Goal: Task Accomplishment & Management: Use online tool/utility

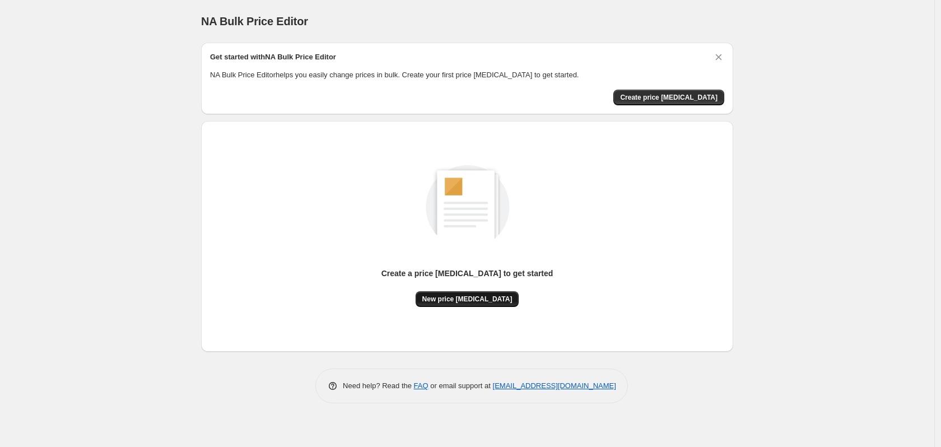
click at [469, 301] on span "New price [MEDICAL_DATA]" at bounding box center [467, 299] width 90 height 9
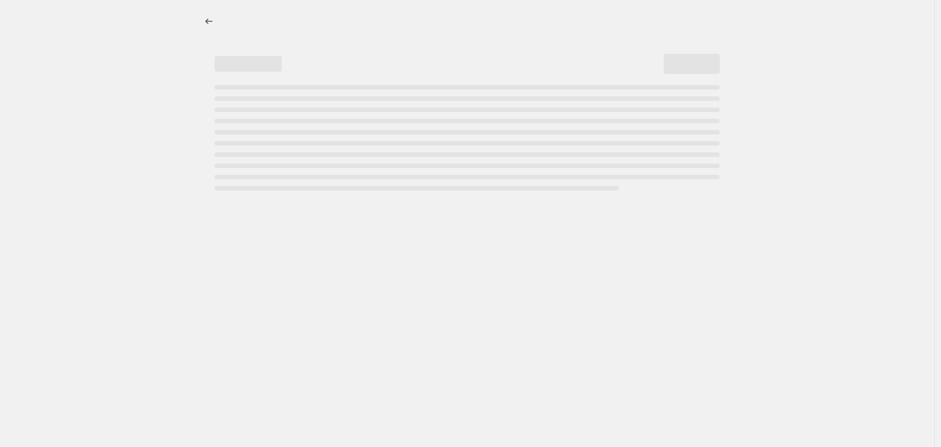
select select "percentage"
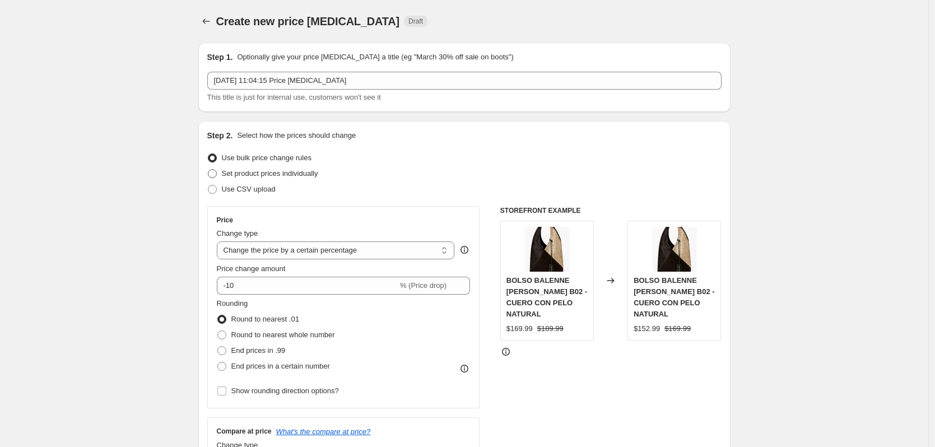
click at [290, 177] on span "Set product prices individually" at bounding box center [270, 173] width 96 height 8
click at [208, 170] on input "Set product prices individually" at bounding box center [208, 169] width 1 height 1
radio input "true"
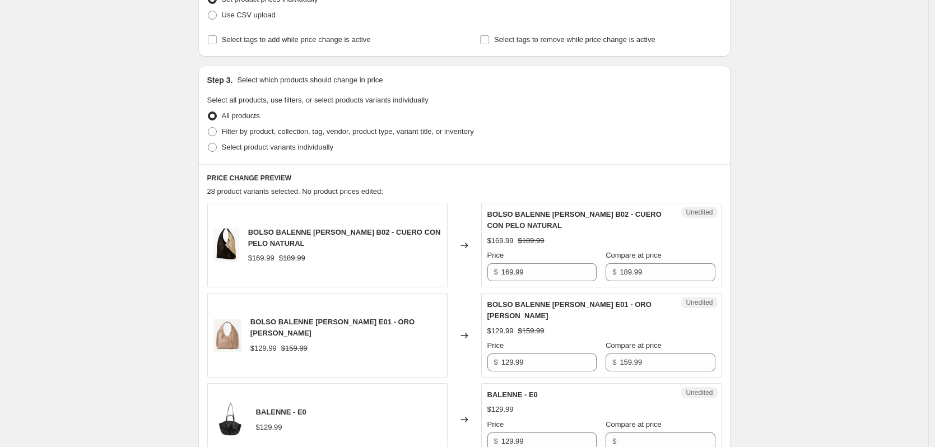
scroll to position [286, 0]
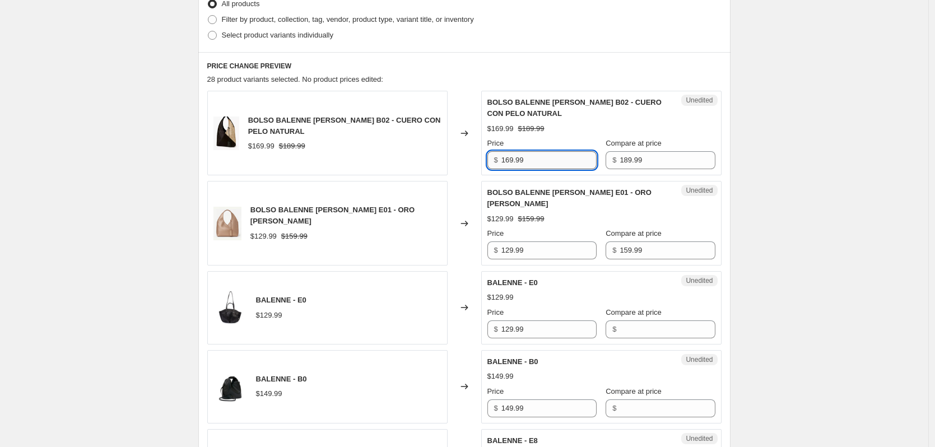
click at [553, 161] on input "169.99" at bounding box center [548, 160] width 95 height 18
type input "169.99"
click at [637, 164] on input "189.99" at bounding box center [667, 160] width 95 height 18
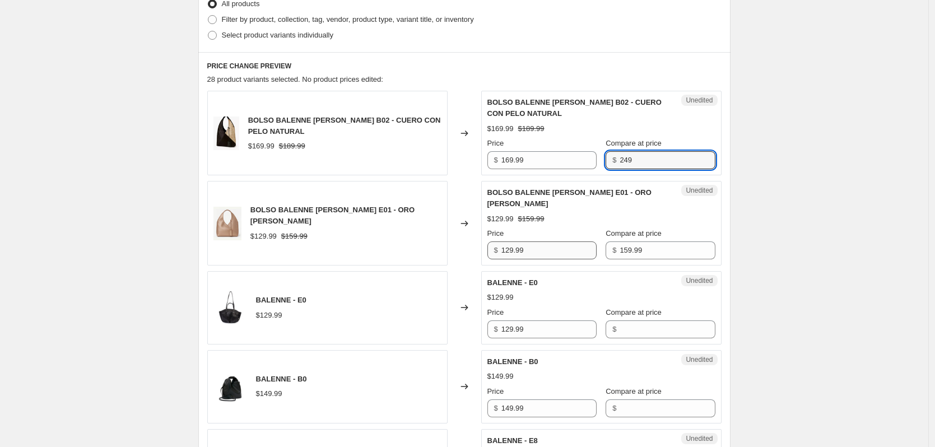
type input "249"
click at [566, 241] on input "129.99" at bounding box center [548, 250] width 95 height 18
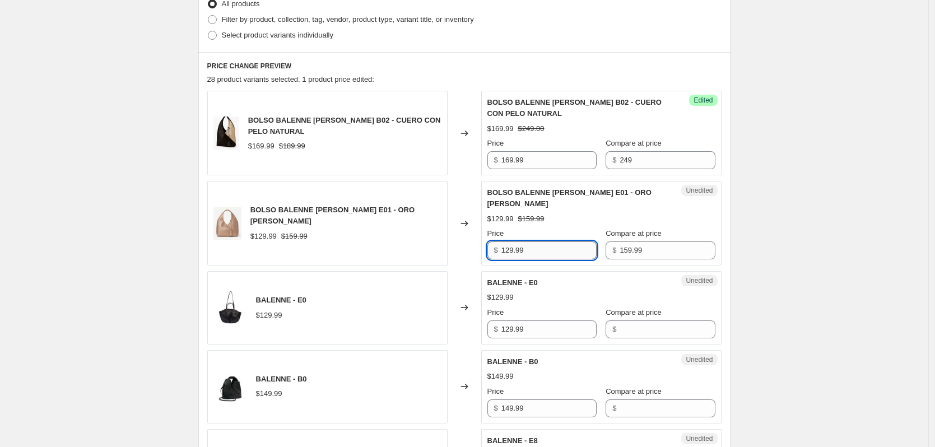
click at [566, 241] on input "129.99" at bounding box center [548, 250] width 95 height 18
click at [563, 162] on input "169.99" at bounding box center [548, 160] width 95 height 18
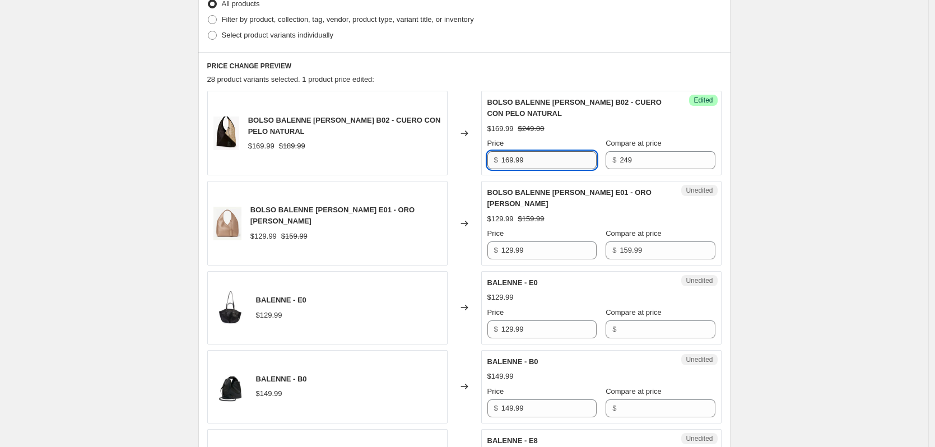
click at [563, 162] on input "169.99" at bounding box center [548, 160] width 95 height 18
click at [635, 158] on input "249" at bounding box center [667, 160] width 95 height 18
click at [560, 165] on input "169.99" at bounding box center [548, 160] width 95 height 18
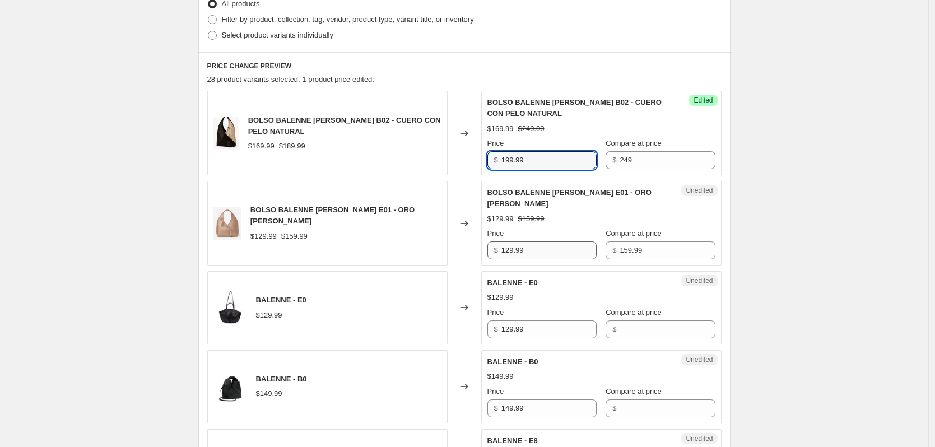
type input "199.99"
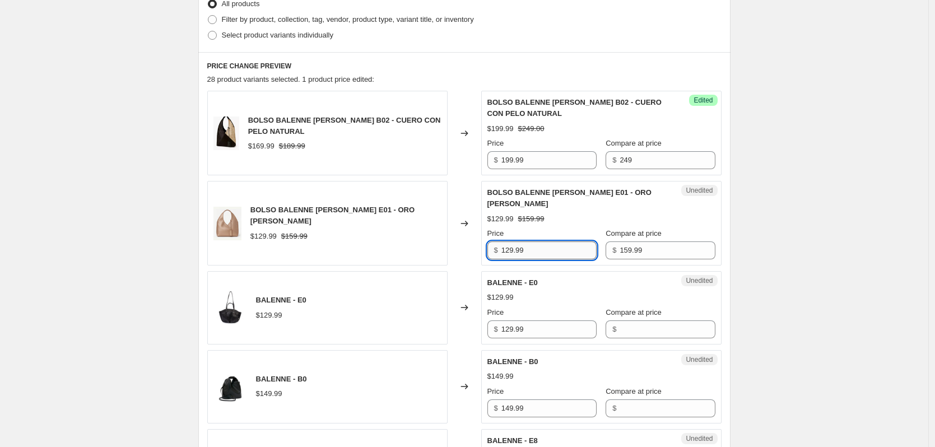
click at [548, 244] on input "129.99" at bounding box center [548, 250] width 95 height 18
click at [556, 241] on input "129.99" at bounding box center [548, 250] width 95 height 18
click at [557, 241] on input "129.99" at bounding box center [548, 250] width 95 height 18
click at [549, 166] on input "199.99" at bounding box center [548, 160] width 95 height 18
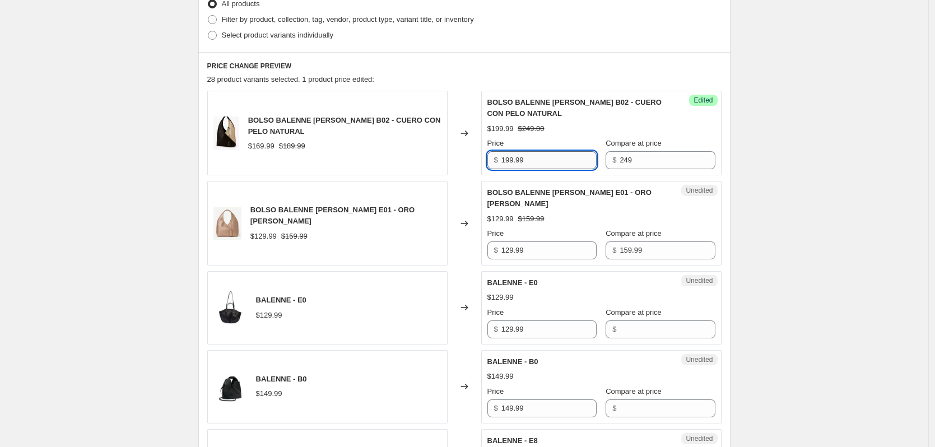
click at [549, 166] on input "199.99" at bounding box center [548, 160] width 95 height 18
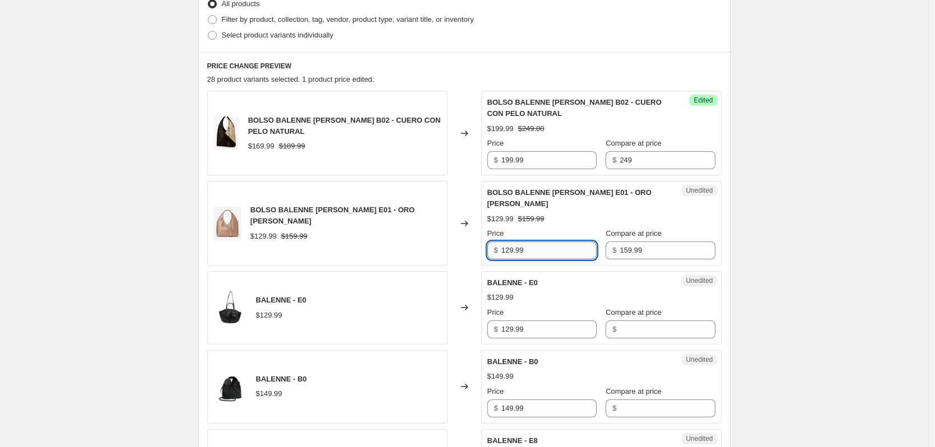
click at [543, 241] on input "129.99" at bounding box center [548, 250] width 95 height 18
paste input "9"
type input "199.99"
click at [644, 165] on input "249" at bounding box center [667, 160] width 95 height 18
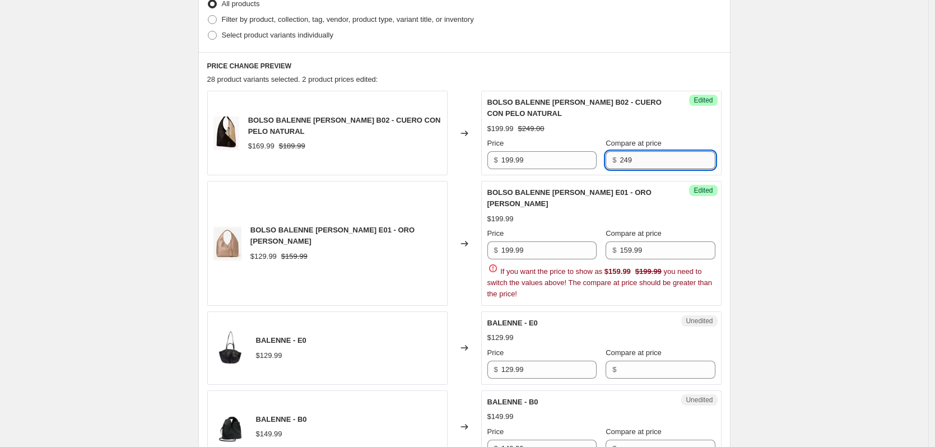
click at [644, 165] on input "249" at bounding box center [667, 160] width 95 height 18
click at [649, 241] on input "159.99" at bounding box center [667, 250] width 95 height 18
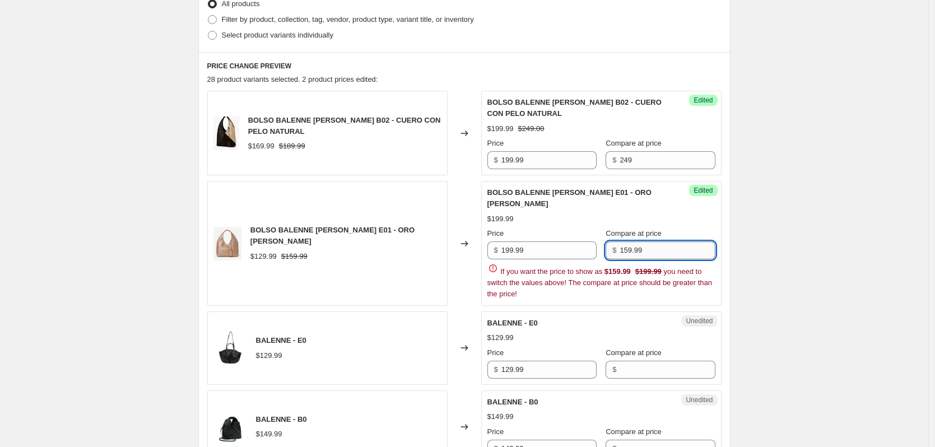
click at [649, 241] on input "159.99" at bounding box center [667, 250] width 95 height 18
paste input "24"
type input "249"
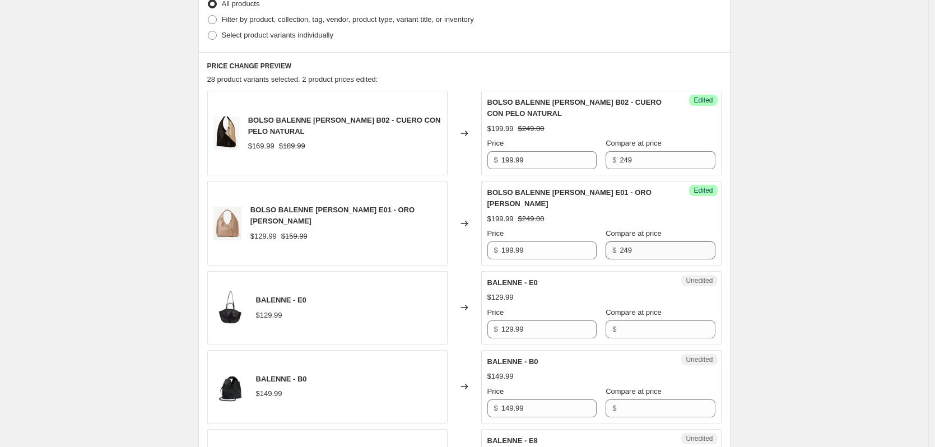
scroll to position [398, 0]
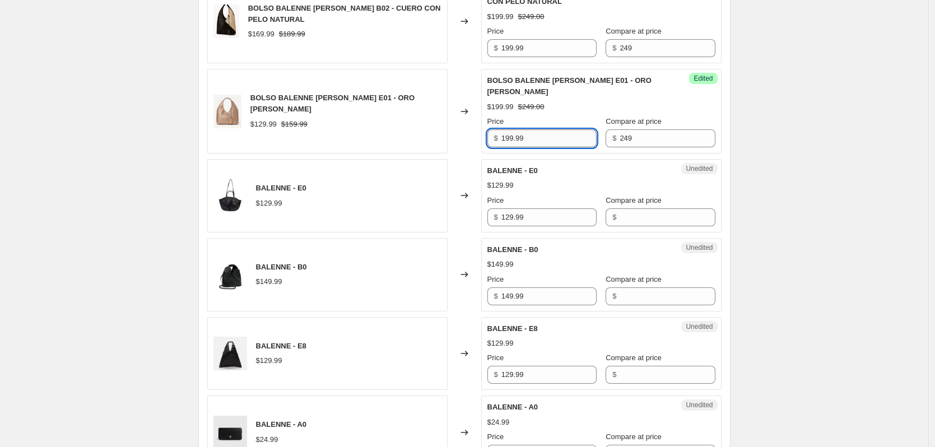
click at [549, 130] on input "199.99" at bounding box center [548, 138] width 95 height 18
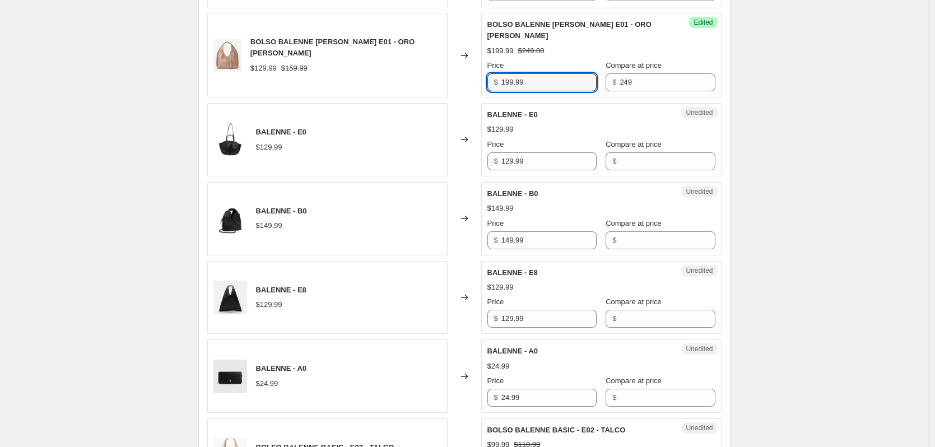
scroll to position [566, 0]
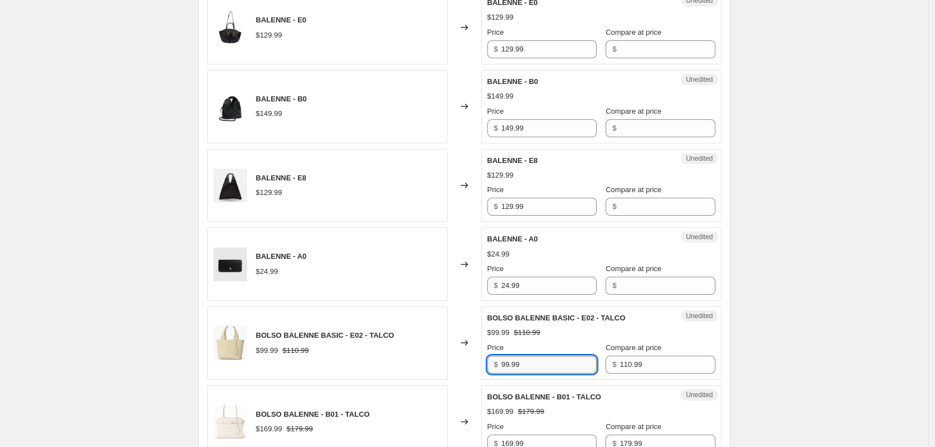
click at [538, 357] on input "99.99" at bounding box center [548, 365] width 95 height 18
paste input "1"
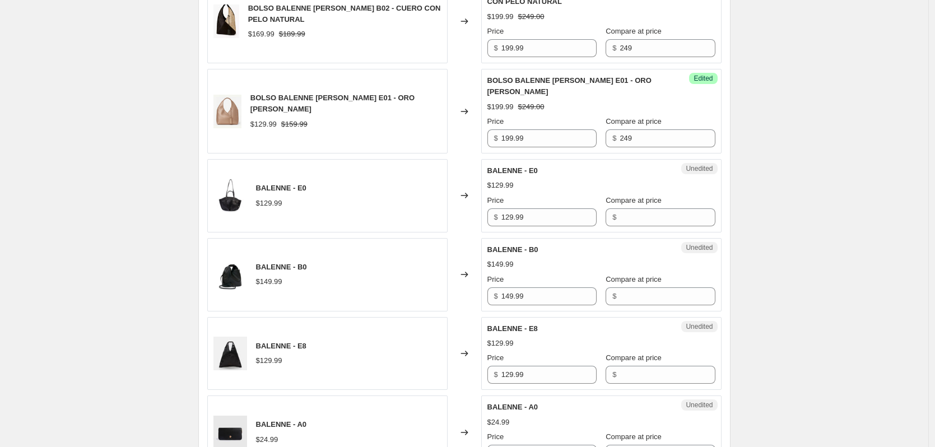
scroll to position [342, 0]
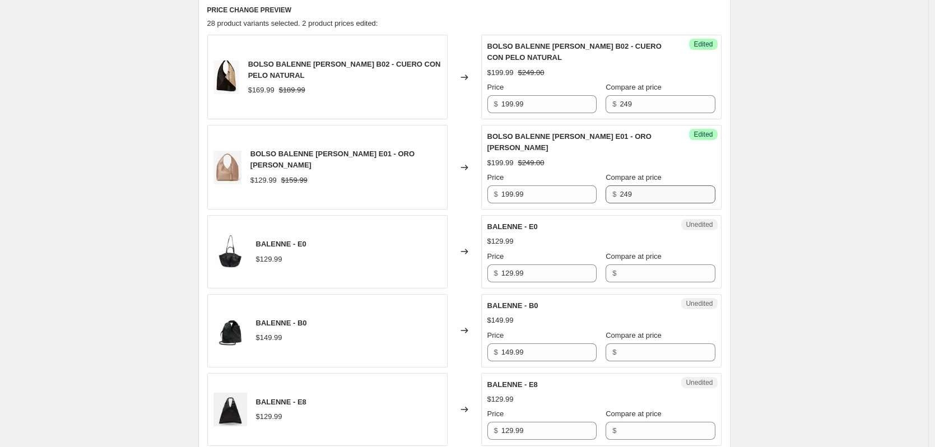
type input "199.99"
click at [632, 185] on input "249" at bounding box center [667, 194] width 95 height 18
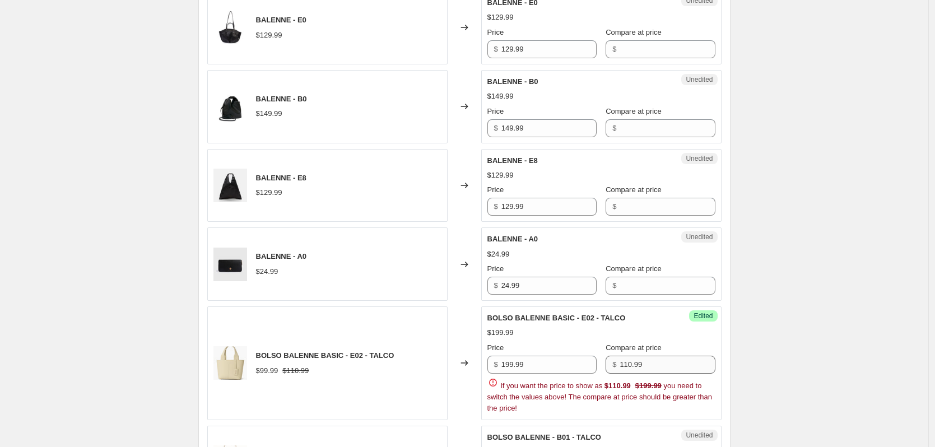
scroll to position [678, 0]
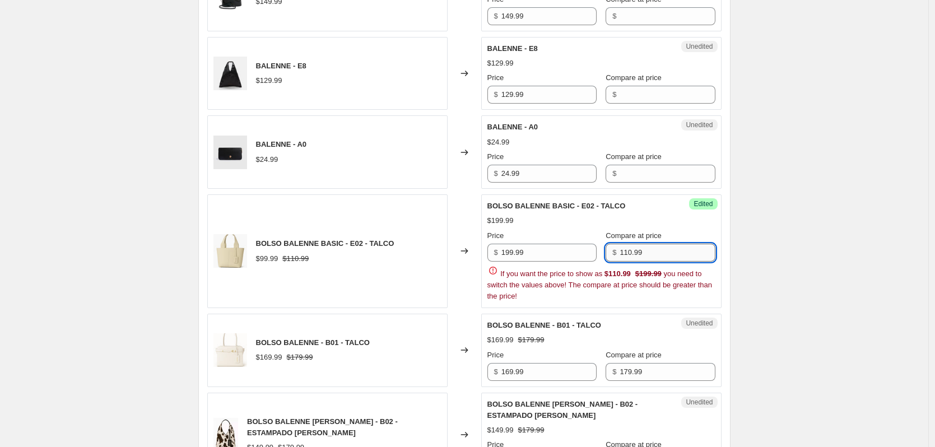
click at [655, 246] on input "110.99" at bounding box center [667, 253] width 95 height 18
paste input "24"
type input "249"
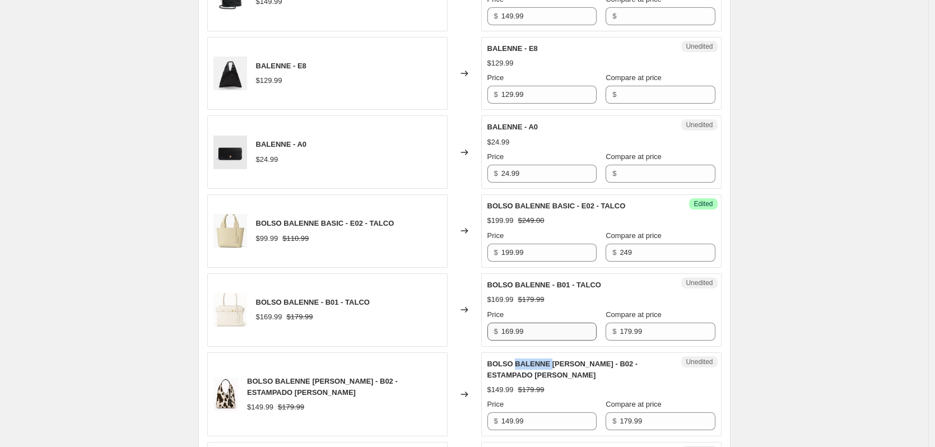
click at [544, 360] on span "BOLSO BALENNE [PERSON_NAME] - B02 - ESTAMPADO [PERSON_NAME]" at bounding box center [562, 370] width 151 height 20
click at [543, 323] on input "169.99" at bounding box center [548, 332] width 95 height 18
type input "299.99"
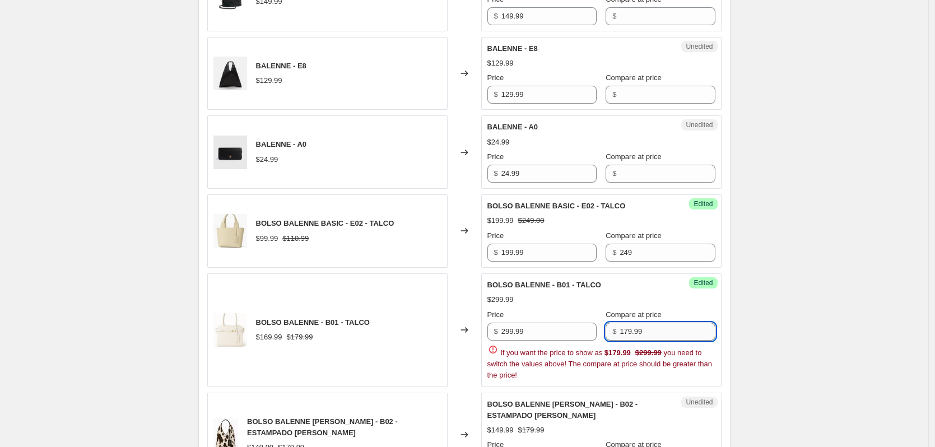
click at [612, 324] on div "$ 179.99" at bounding box center [659, 332] width 109 height 18
click at [637, 323] on input "179.99" at bounding box center [667, 332] width 95 height 18
type input "349.99"
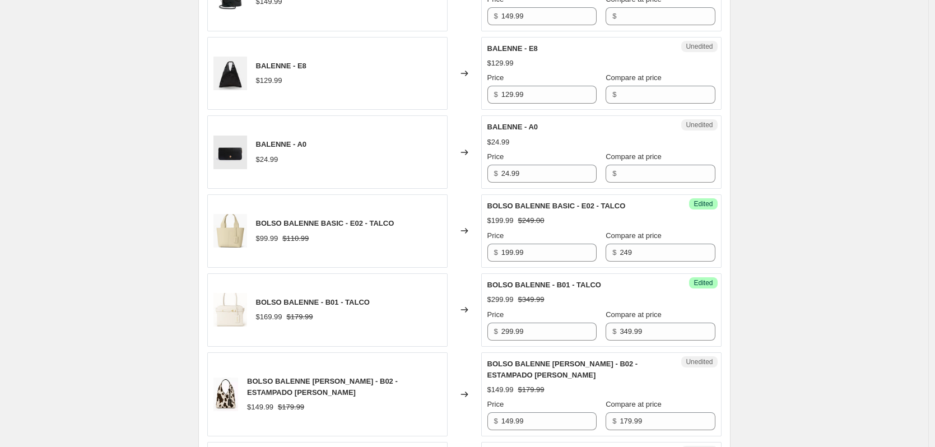
click at [802, 324] on div "Create new price [MEDICAL_DATA]. This page is ready Create new price [MEDICAL_D…" at bounding box center [464, 428] width 928 height 2212
click at [544, 244] on input "199.99" at bounding box center [548, 253] width 95 height 18
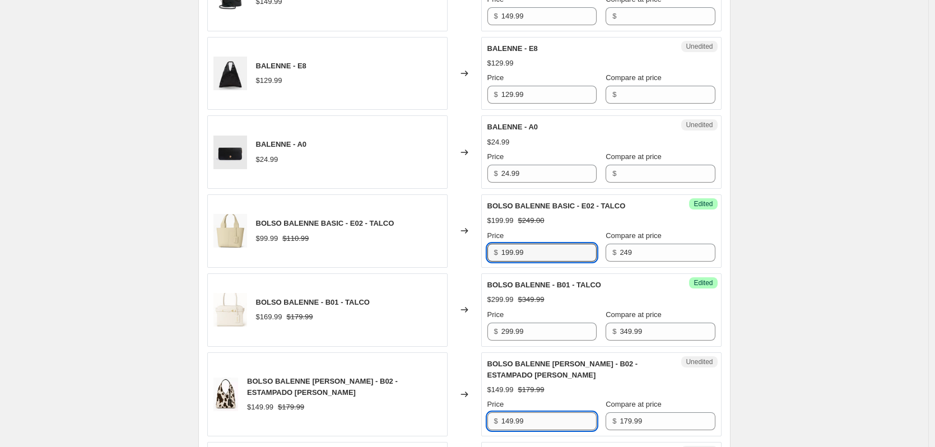
click at [532, 412] on input "149.99" at bounding box center [548, 421] width 95 height 18
paste input "9"
type input "199.99"
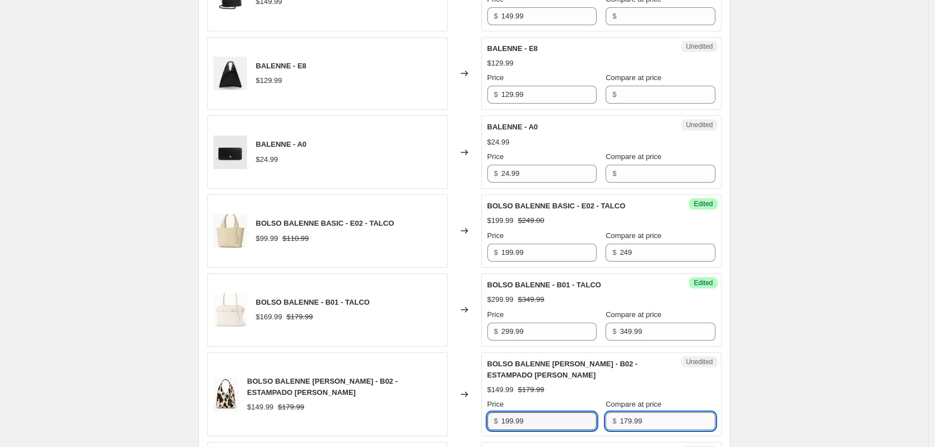
click at [640, 413] on input "179.99" at bounding box center [667, 421] width 95 height 18
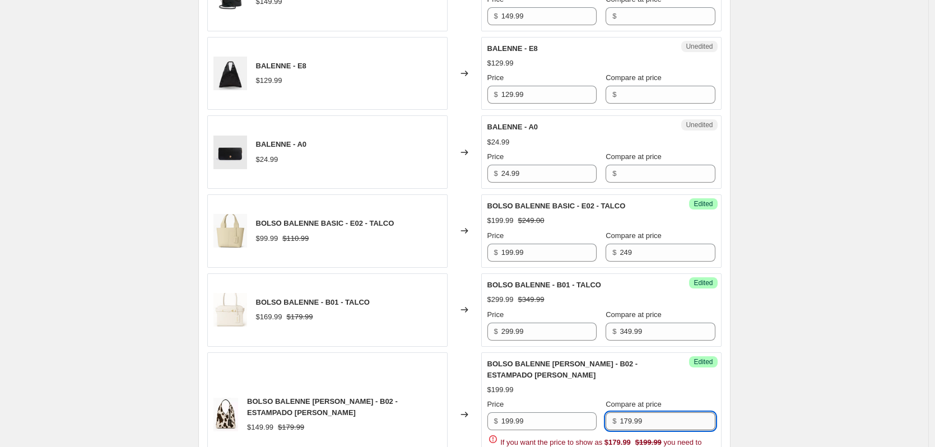
click at [640, 413] on input "179.99" at bounding box center [667, 421] width 95 height 18
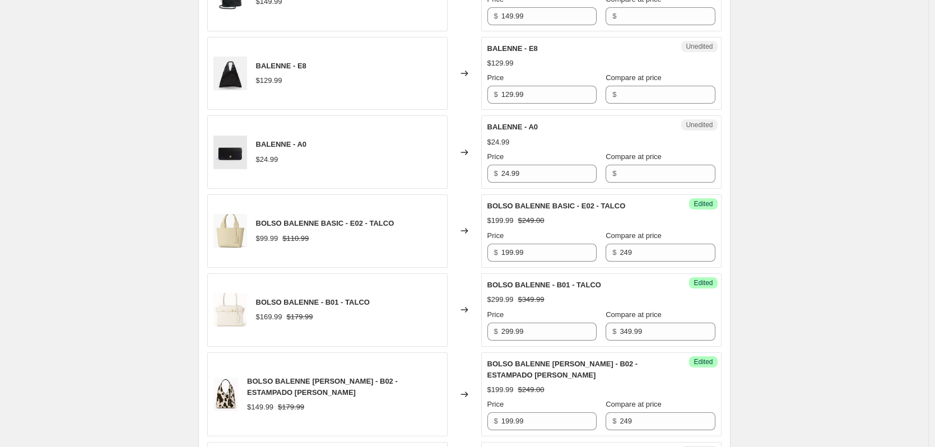
click at [792, 355] on div "Create new price [MEDICAL_DATA]. This page is ready Create new price [MEDICAL_D…" at bounding box center [464, 428] width 928 height 2212
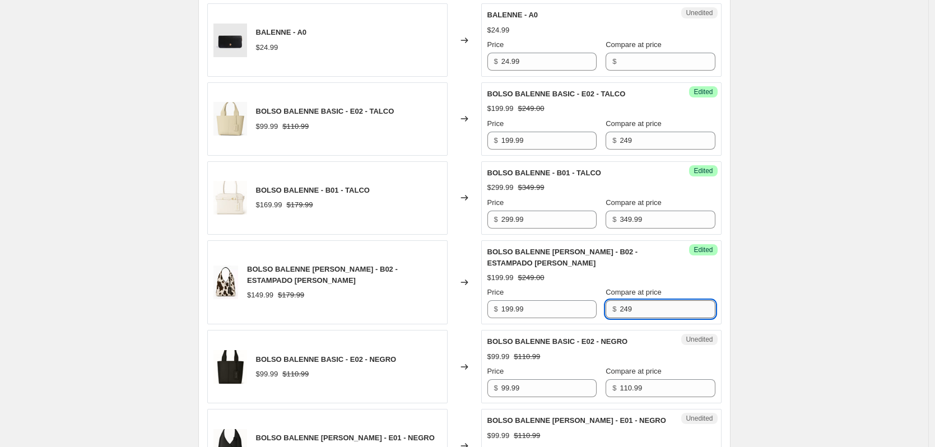
click at [650, 300] on input "249" at bounding box center [667, 309] width 95 height 18
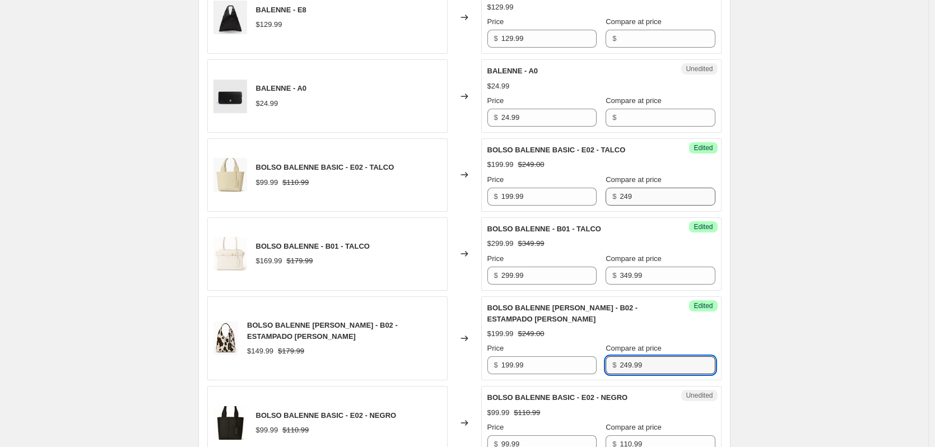
type input "249.99"
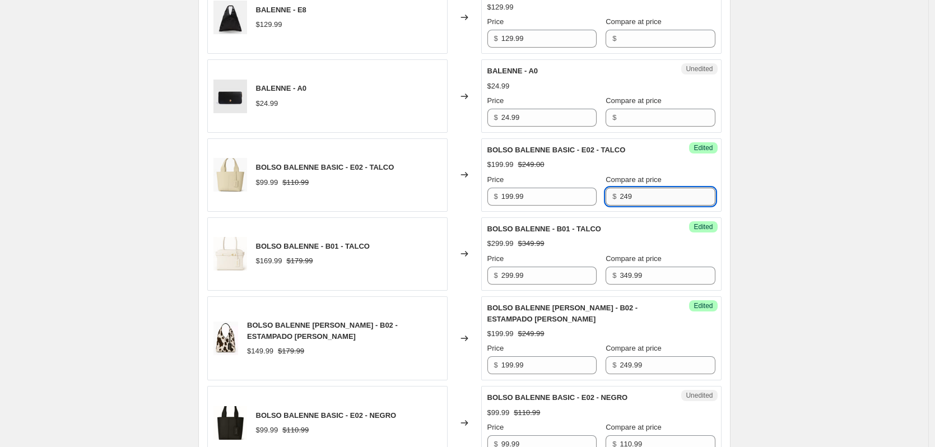
click at [640, 188] on input "249" at bounding box center [667, 197] width 95 height 18
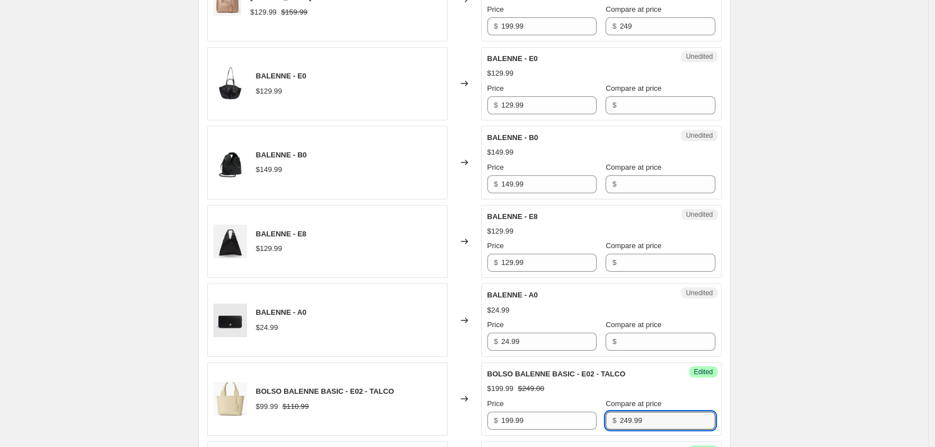
scroll to position [398, 0]
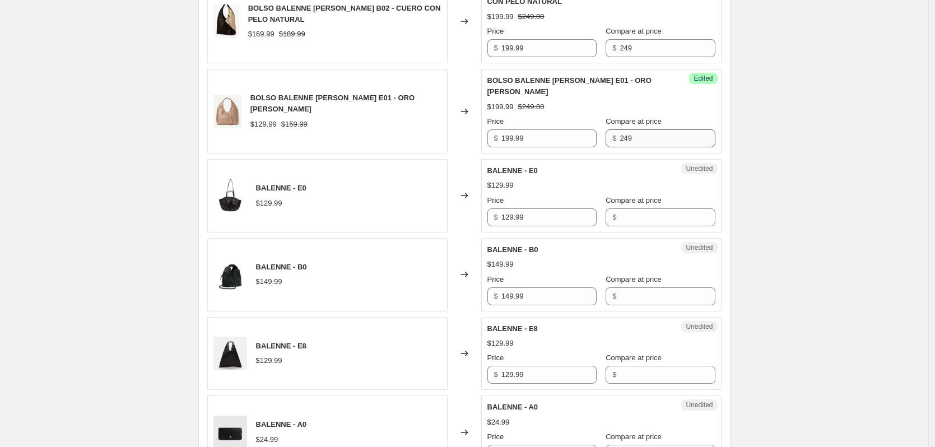
type input "249.99"
click at [636, 129] on input "249" at bounding box center [667, 138] width 95 height 18
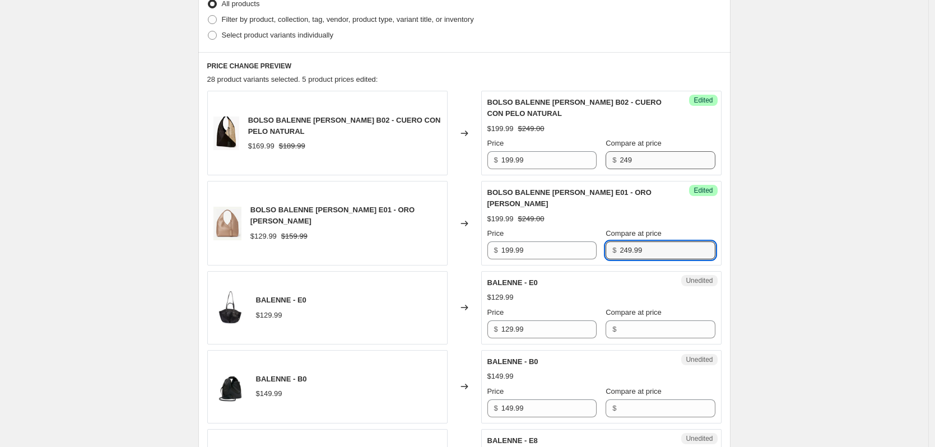
type input "249.99"
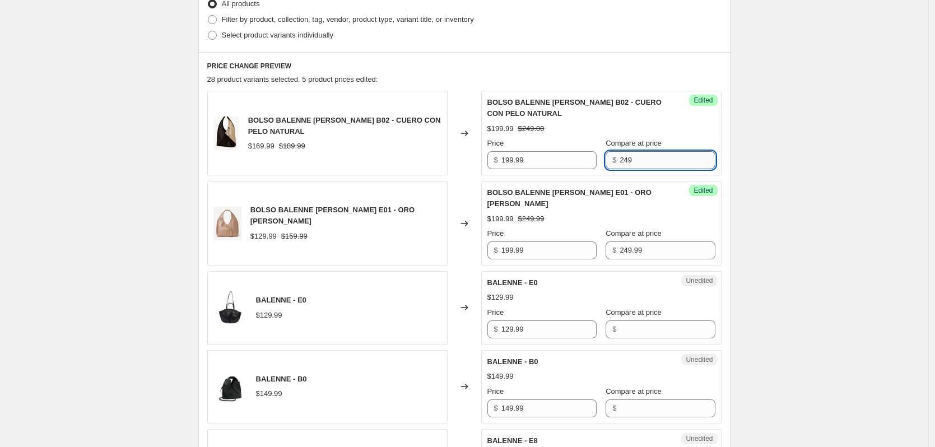
click at [644, 162] on input "249" at bounding box center [667, 160] width 95 height 18
type input "249.99"
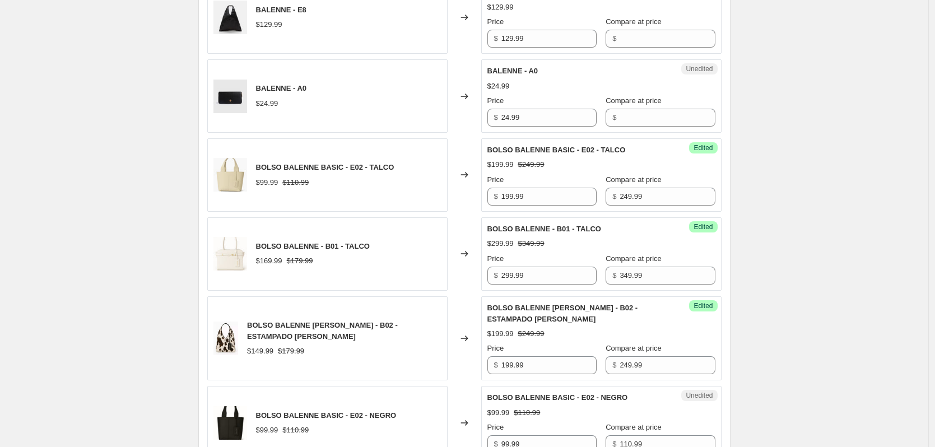
scroll to position [846, 0]
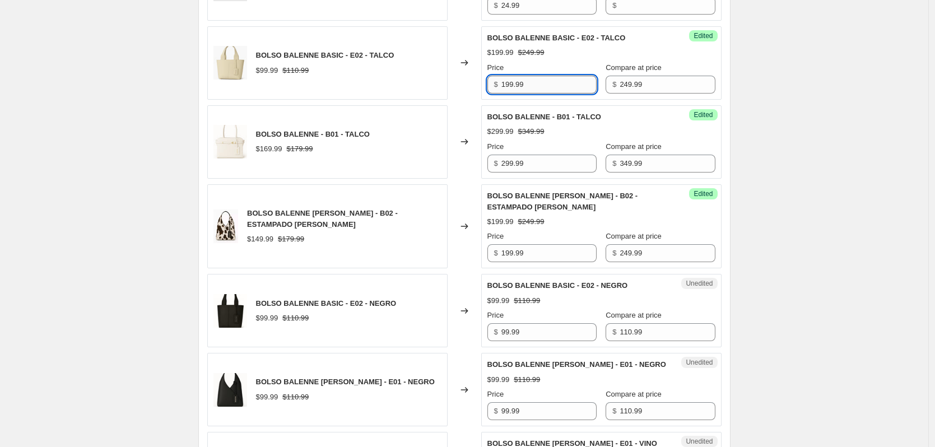
click at [537, 76] on input "199.99" at bounding box center [548, 85] width 95 height 18
click at [536, 327] on input "99.99" at bounding box center [548, 332] width 95 height 18
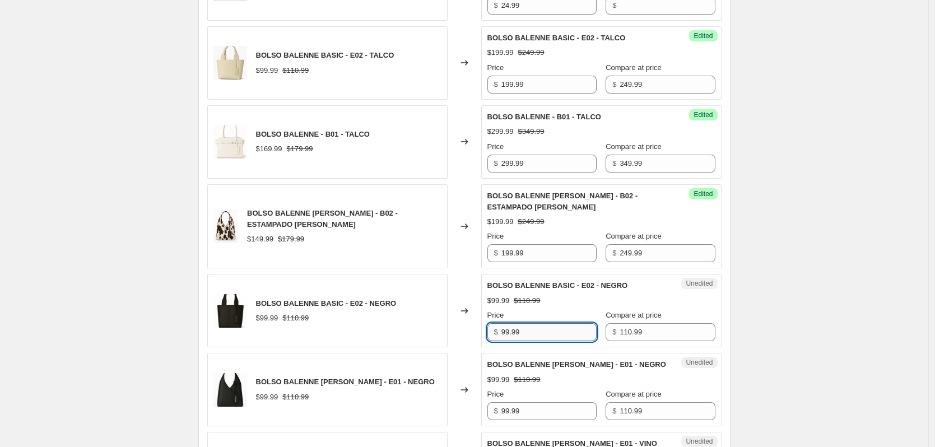
click at [537, 327] on input "99.99" at bounding box center [548, 332] width 95 height 18
paste input "1"
type input "199.99"
click at [639, 78] on input "249.99" at bounding box center [667, 85] width 95 height 18
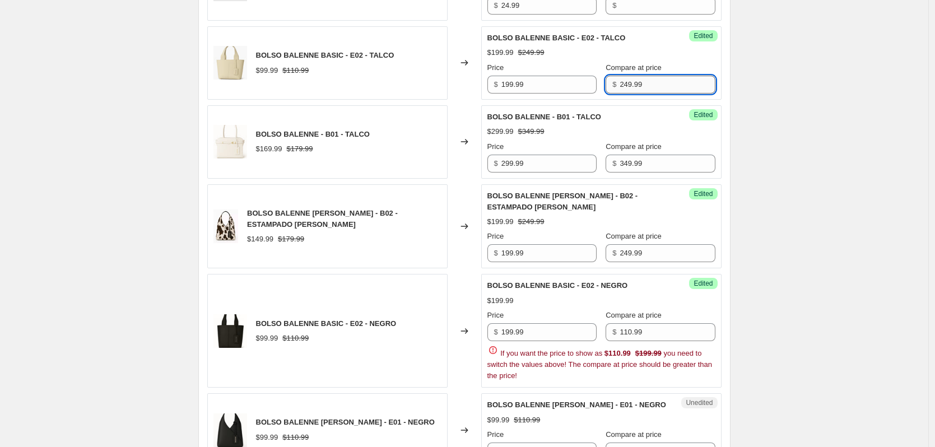
click at [639, 78] on input "249.99" at bounding box center [667, 85] width 95 height 18
click at [656, 323] on input "110.99" at bounding box center [667, 332] width 95 height 18
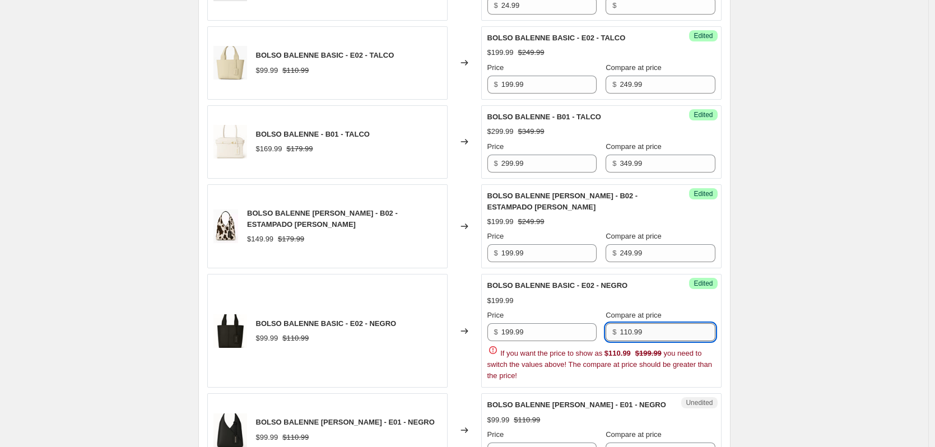
click at [656, 323] on input "110.99" at bounding box center [667, 332] width 95 height 18
paste input "249"
type input "249.99"
click at [543, 440] on div "BOLSO BALENNE [PERSON_NAME] B02 - CUERO CON PELO NATURAL $169.99 $189.99 Change…" at bounding box center [464, 365] width 514 height 1668
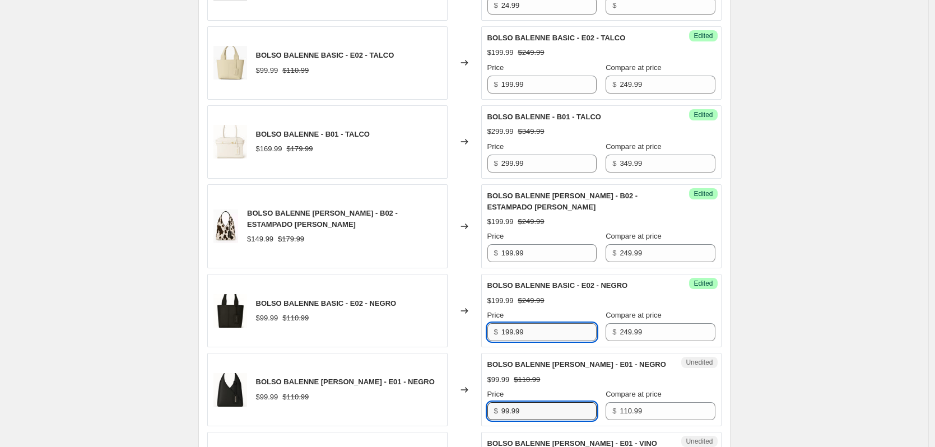
click at [532, 325] on input "199.99" at bounding box center [548, 332] width 95 height 18
click at [531, 402] on input "99.99" at bounding box center [548, 411] width 95 height 18
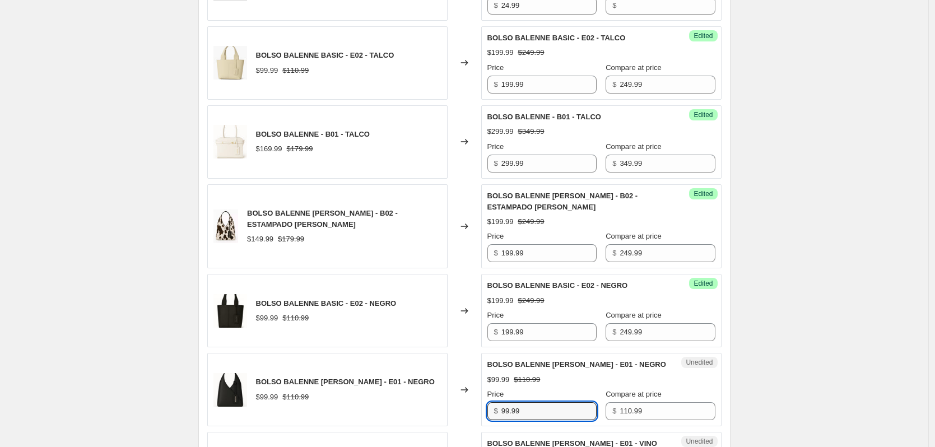
paste input "1"
type input "199.99"
click at [640, 323] on input "249.99" at bounding box center [667, 332] width 95 height 18
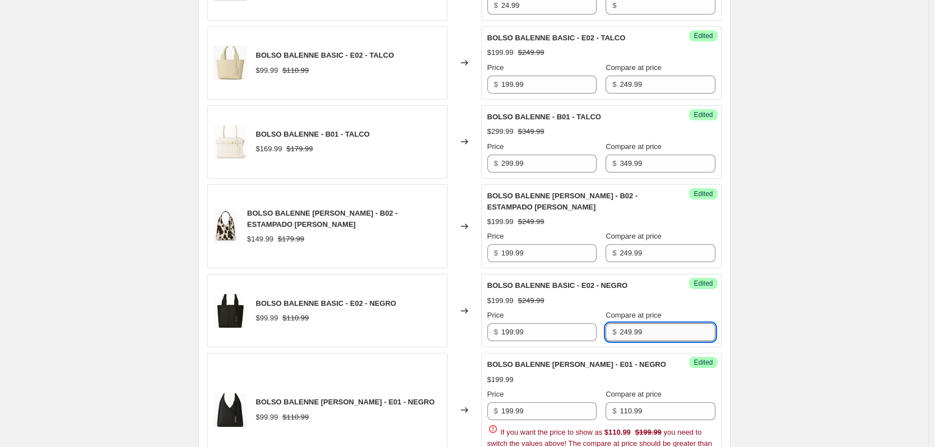
click at [640, 323] on input "249.99" at bounding box center [667, 332] width 95 height 18
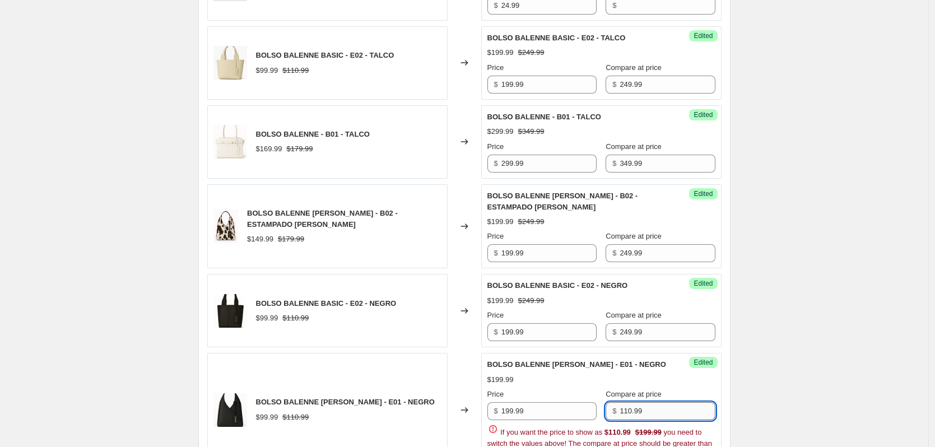
click at [649, 404] on input "110.99" at bounding box center [667, 411] width 95 height 18
paste input "249"
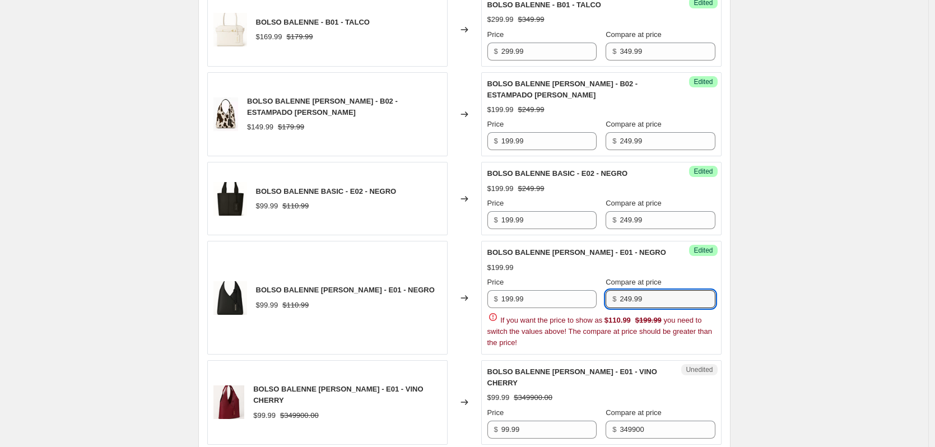
scroll to position [1014, 0]
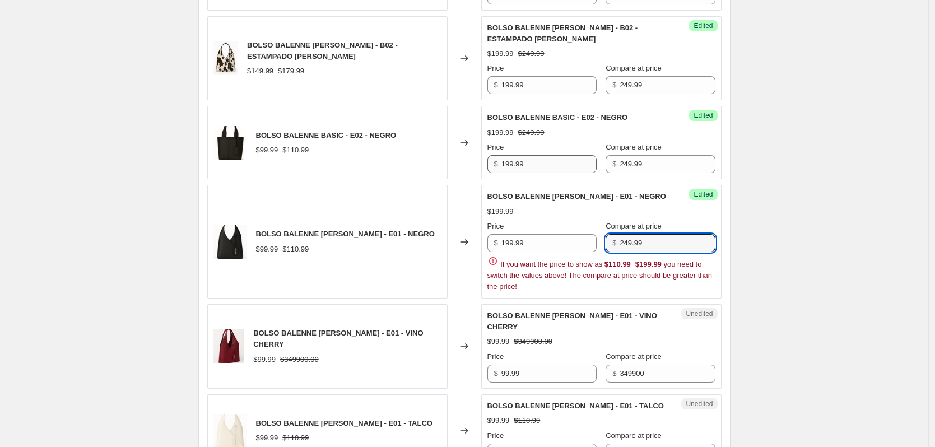
type input "249.99"
click at [558, 155] on input "199.99" at bounding box center [548, 164] width 95 height 18
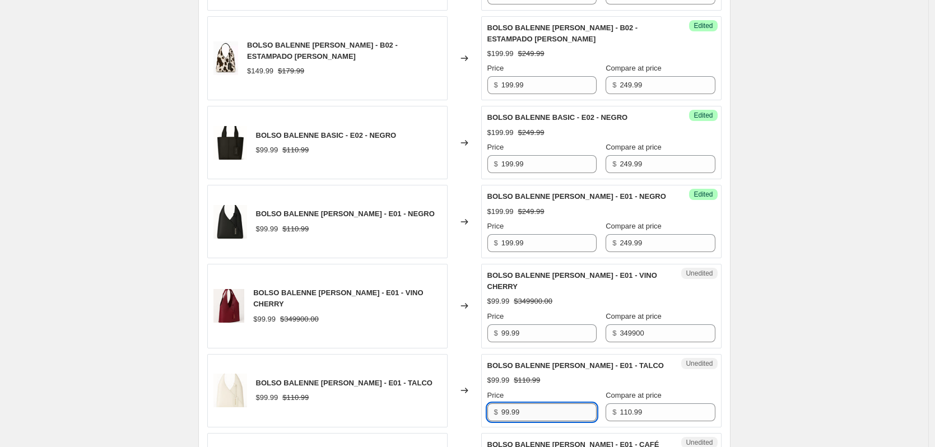
click at [547, 403] on input "99.99" at bounding box center [548, 412] width 95 height 18
paste input "1"
type input "199.99"
click at [642, 234] on input "249.99" at bounding box center [667, 243] width 95 height 18
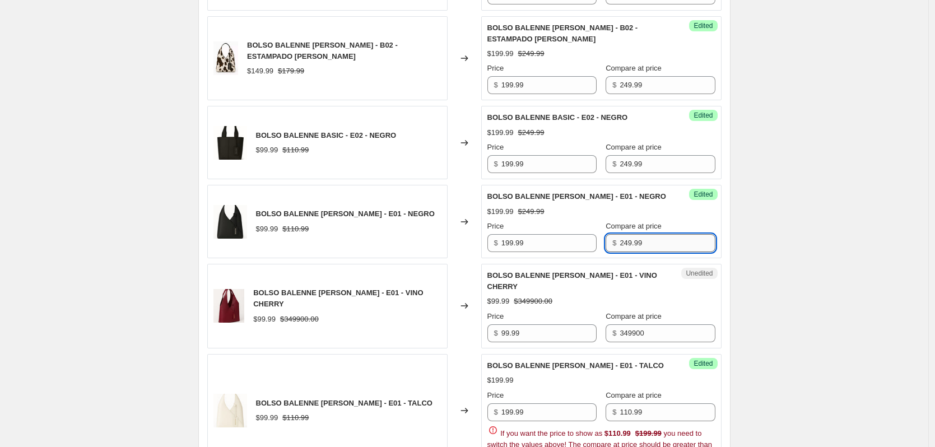
click at [642, 234] on input "249.99" at bounding box center [667, 243] width 95 height 18
click at [539, 324] on input "99.99" at bounding box center [548, 333] width 95 height 18
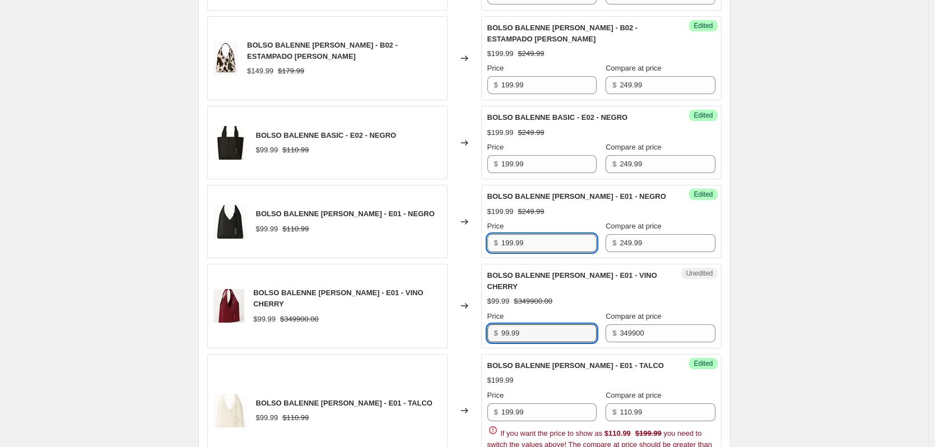
click at [541, 234] on input "199.99" at bounding box center [548, 243] width 95 height 18
type input "199.99"
click at [537, 324] on input "99.99" at bounding box center [548, 333] width 95 height 18
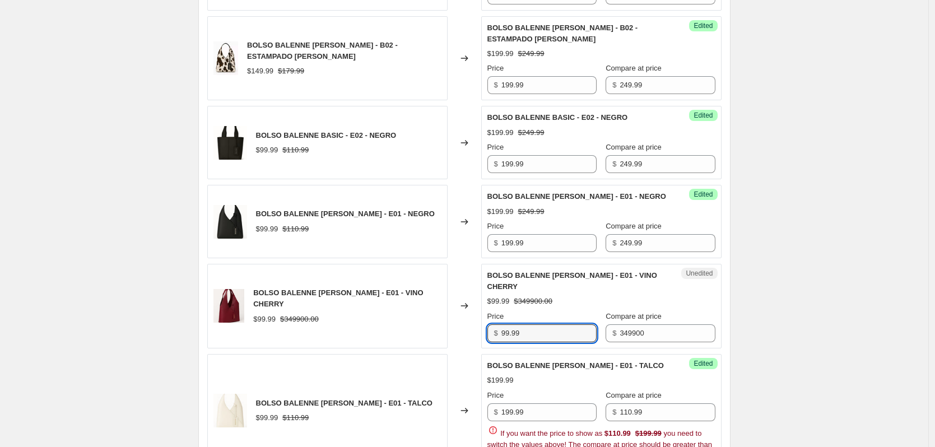
paste input "1"
type input "199.99"
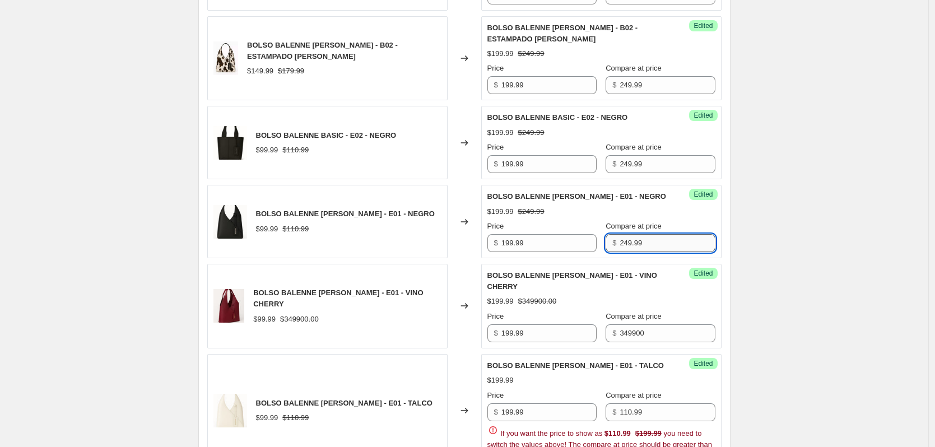
click at [643, 234] on input "249.99" at bounding box center [667, 243] width 95 height 18
click at [648, 324] on input "349900" at bounding box center [667, 333] width 95 height 18
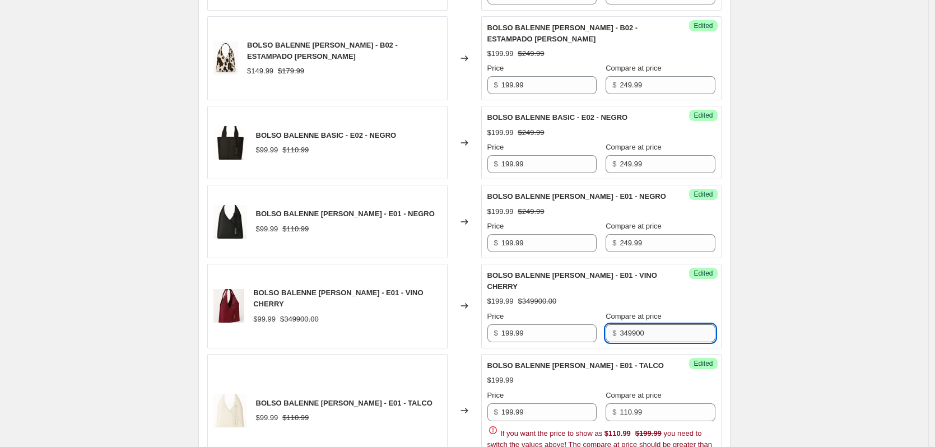
click at [648, 324] on input "349900" at bounding box center [667, 333] width 95 height 18
paste input "249.99"
type input "249.99"
click at [785, 310] on div "Create new price [MEDICAL_DATA]. This page is ready Create new price [MEDICAL_D…" at bounding box center [464, 112] width 928 height 2252
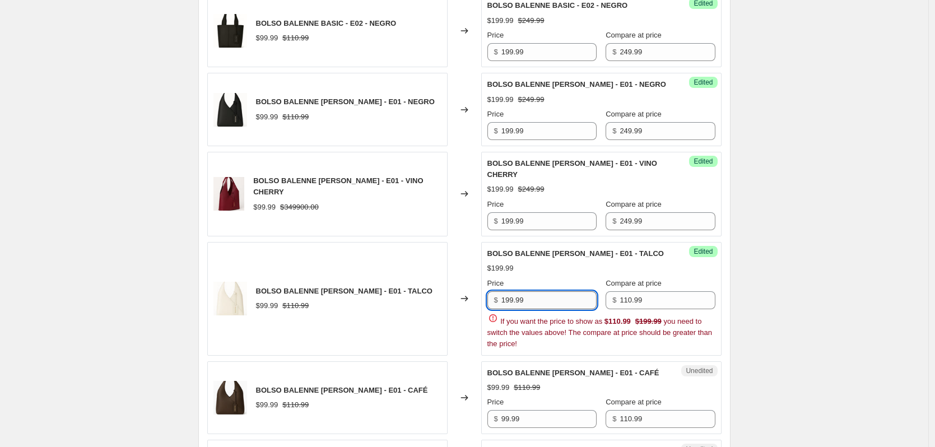
click at [558, 284] on div "BOLSO BALENNE [PERSON_NAME] B02 - CUERO CON PELO NATURAL $169.99 $189.99 Change…" at bounding box center [464, 85] width 514 height 1668
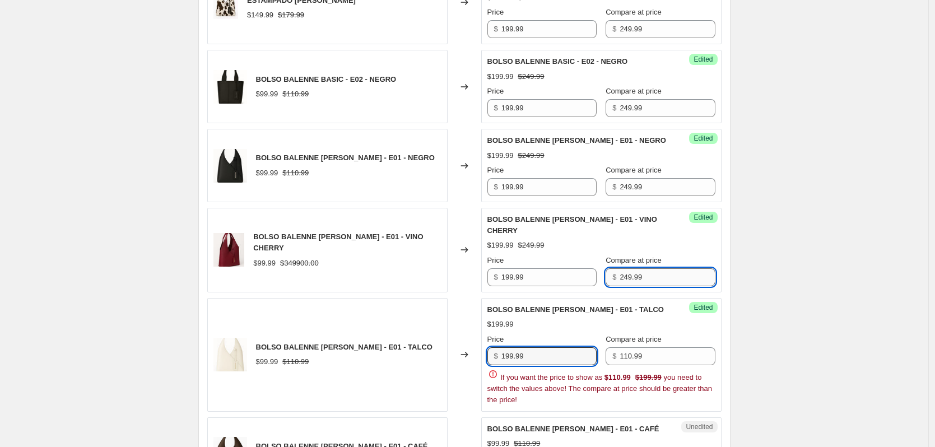
click at [640, 272] on input "249.99" at bounding box center [667, 277] width 95 height 18
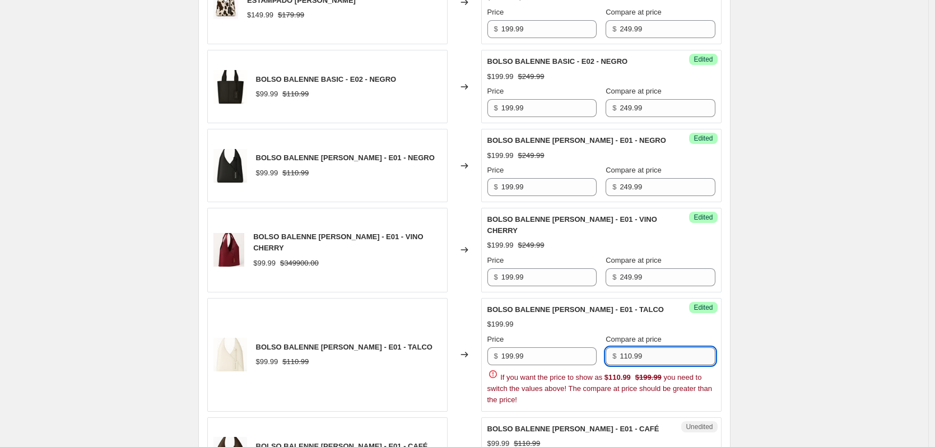
click at [664, 347] on input "110.99" at bounding box center [667, 356] width 95 height 18
paste input "249"
type input "249.99"
click at [861, 316] on div "Create new price [MEDICAL_DATA]. This page is ready Create new price [MEDICAL_D…" at bounding box center [464, 56] width 928 height 2252
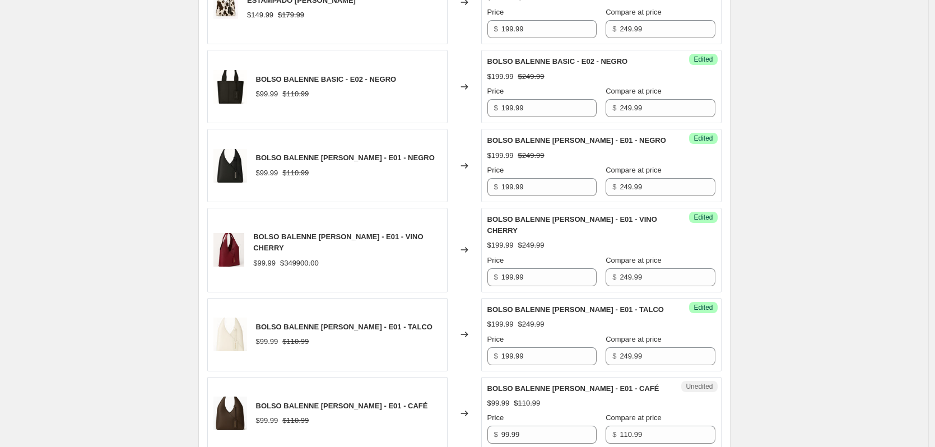
scroll to position [1126, 0]
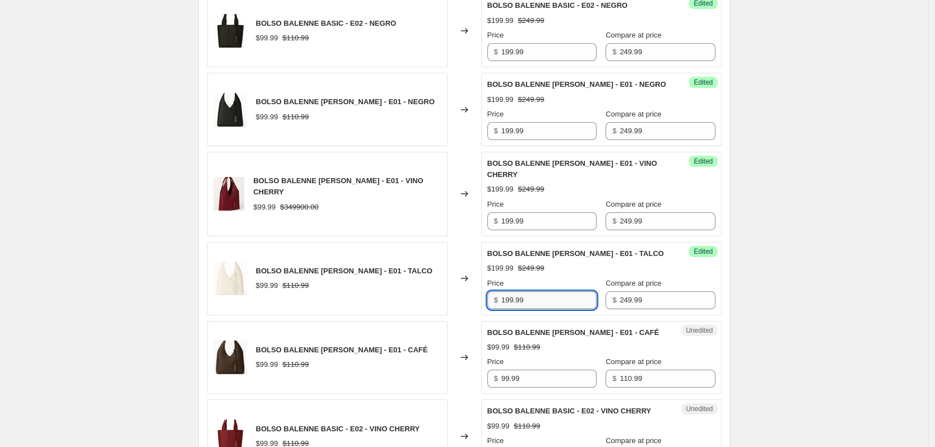
click at [539, 291] on input "199.99" at bounding box center [548, 300] width 95 height 18
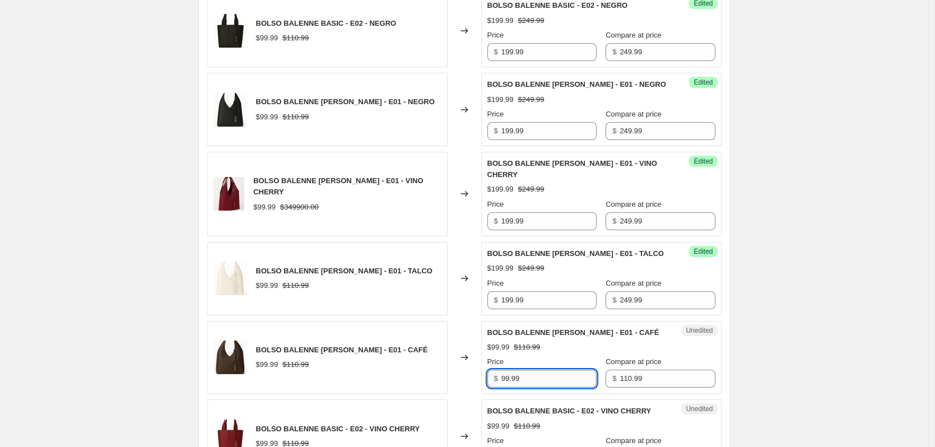
click at [532, 370] on input "99.99" at bounding box center [548, 379] width 95 height 18
paste input "1"
type input "199.99"
click at [643, 296] on input "249.99" at bounding box center [667, 300] width 95 height 18
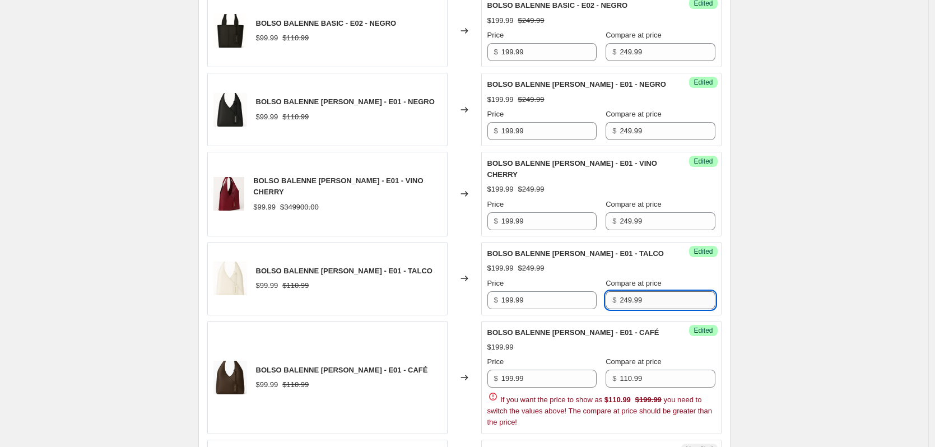
click at [643, 294] on input "249.99" at bounding box center [667, 300] width 95 height 18
click at [650, 370] on input "110.99" at bounding box center [667, 379] width 95 height 18
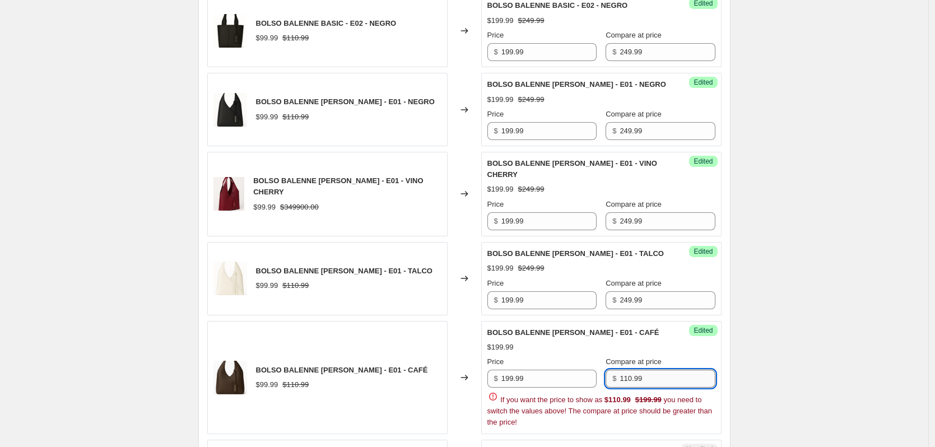
click at [650, 370] on input "110.99" at bounding box center [667, 379] width 95 height 18
paste input "249"
type input "249.99"
click at [798, 333] on div "Create new price [MEDICAL_DATA]. This page is ready Create new price [MEDICAL_D…" at bounding box center [464, 0] width 928 height 2252
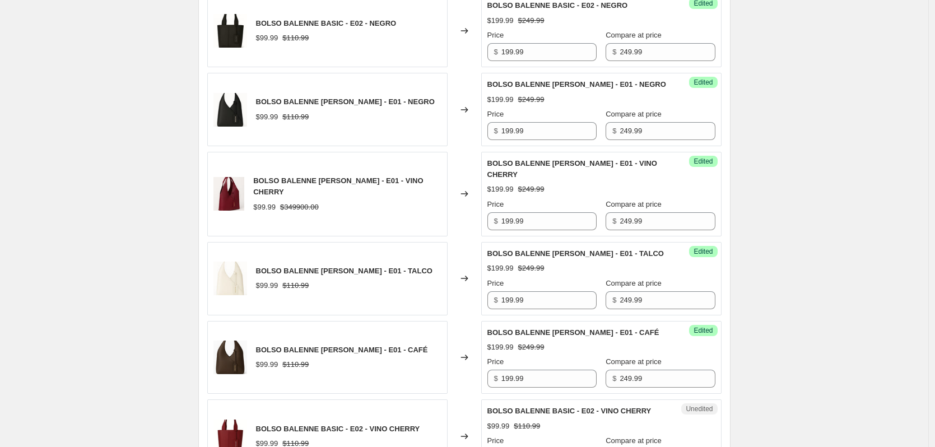
scroll to position [1182, 0]
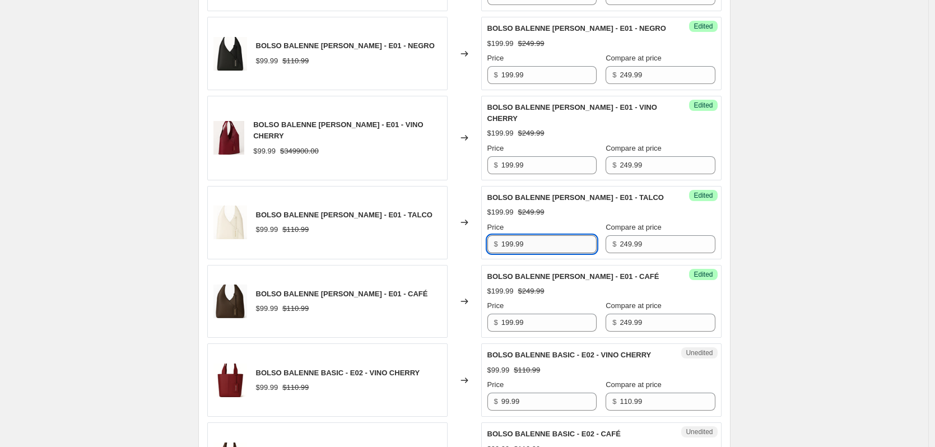
click at [546, 235] on input "199.99" at bounding box center [548, 244] width 95 height 18
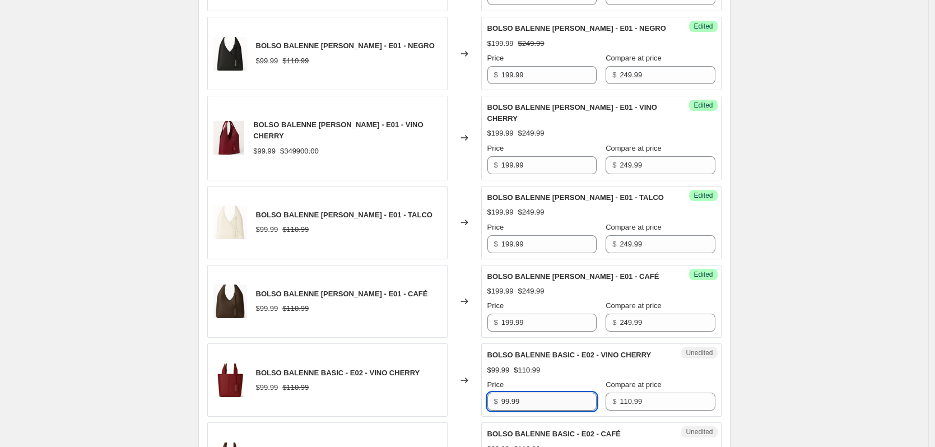
click at [551, 393] on input "99.99" at bounding box center [548, 402] width 95 height 18
paste input "1"
type input "199.99"
click at [630, 236] on input "249.99" at bounding box center [667, 244] width 95 height 18
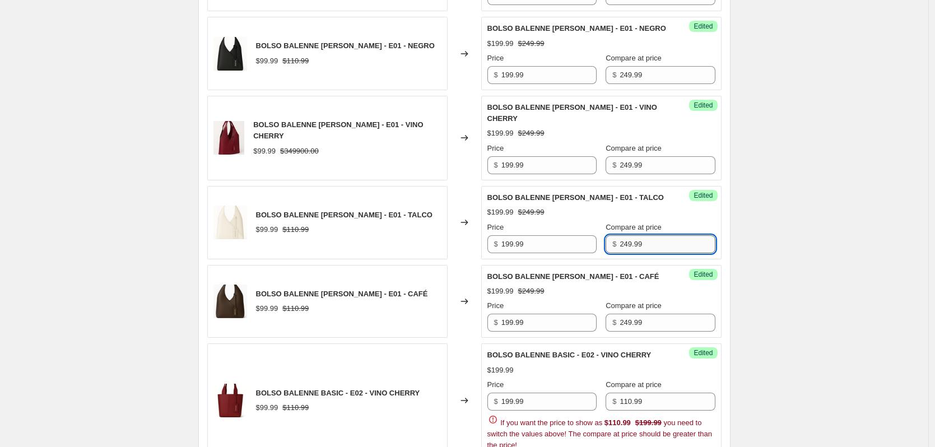
click at [630, 236] on input "249.99" at bounding box center [667, 244] width 95 height 18
click at [667, 418] on span "If you want the price to show as $110.99 $199.99 you need to switch the values …" at bounding box center [599, 433] width 225 height 31
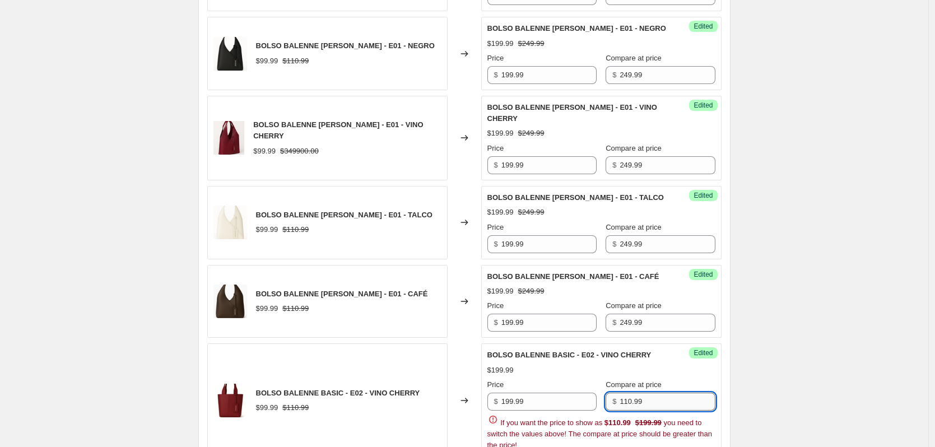
click at [667, 398] on input "110.99" at bounding box center [667, 402] width 95 height 18
paste input "249"
type input "249.99"
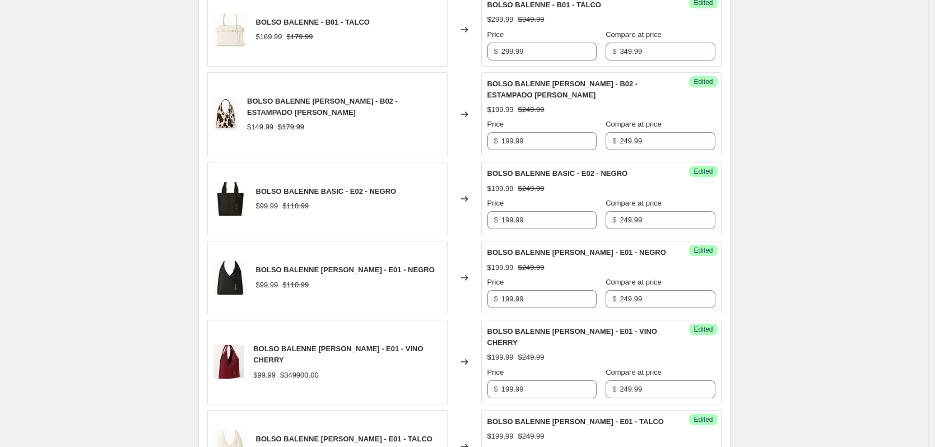
scroll to position [902, 0]
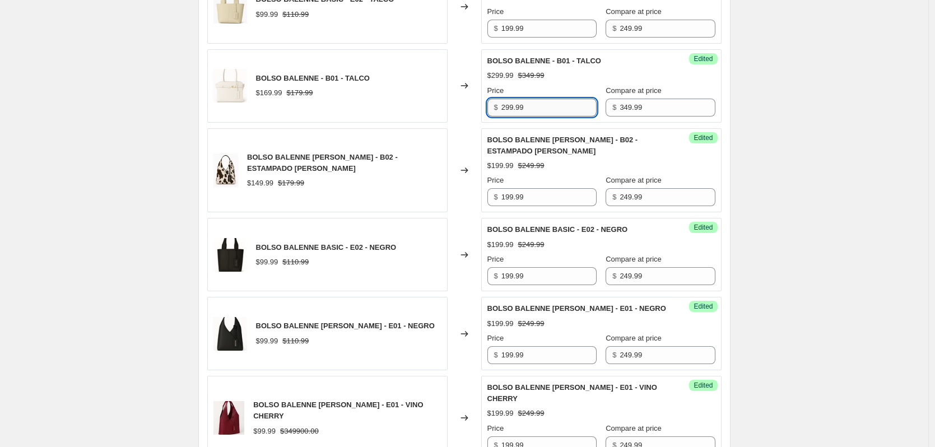
click at [552, 99] on input "299.99" at bounding box center [548, 108] width 95 height 18
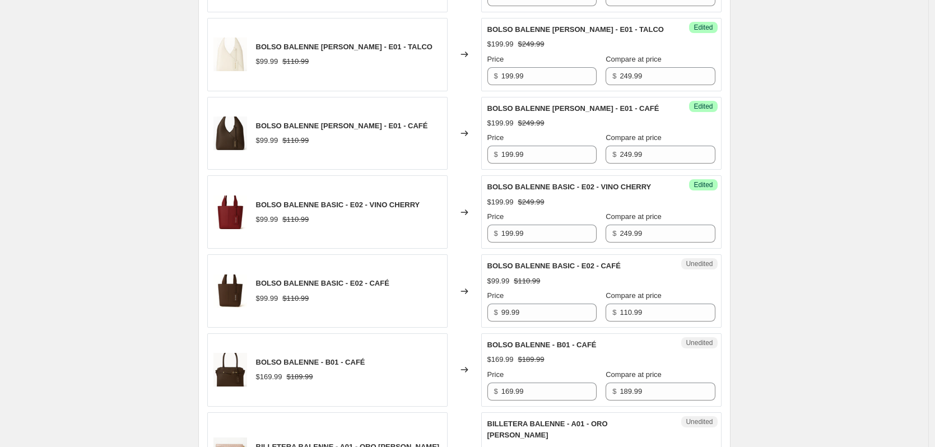
scroll to position [1406, 0]
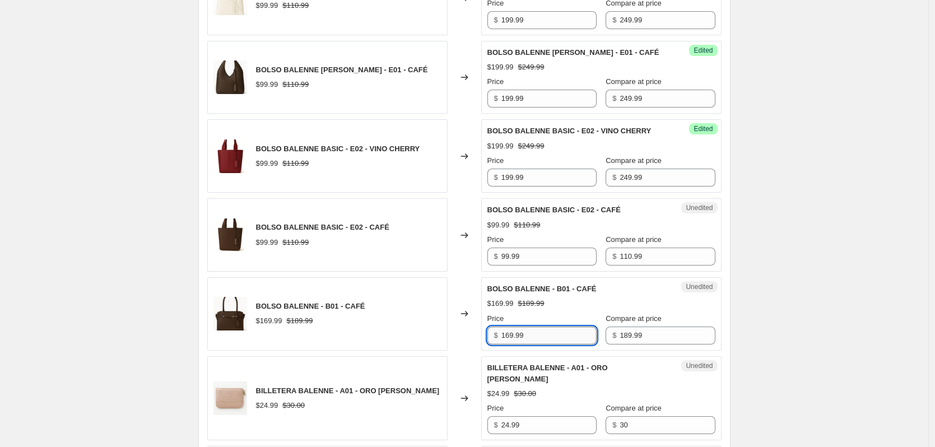
click at [559, 327] on input "169.99" at bounding box center [548, 336] width 95 height 18
paste input "29"
type input "299.99"
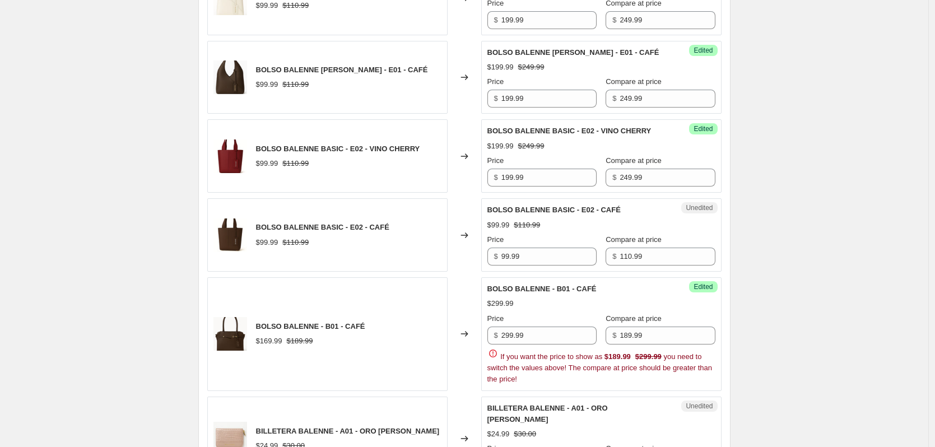
click at [670, 327] on input "189.99" at bounding box center [667, 336] width 95 height 18
type input "349.99"
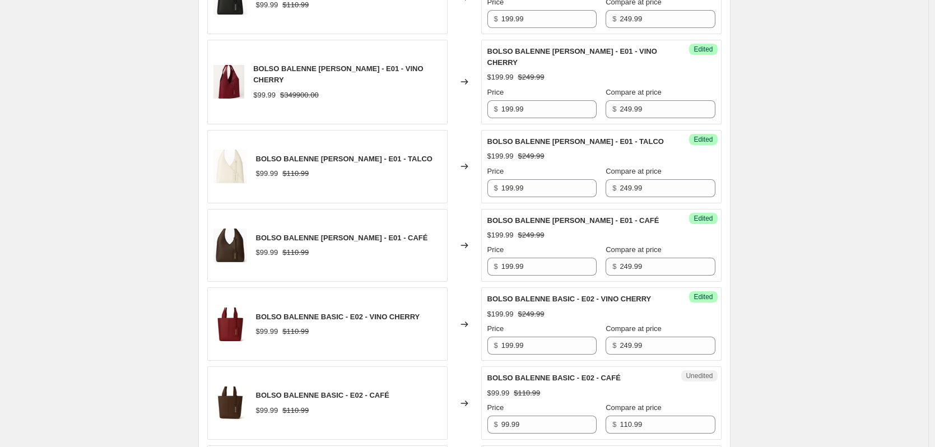
scroll to position [1294, 0]
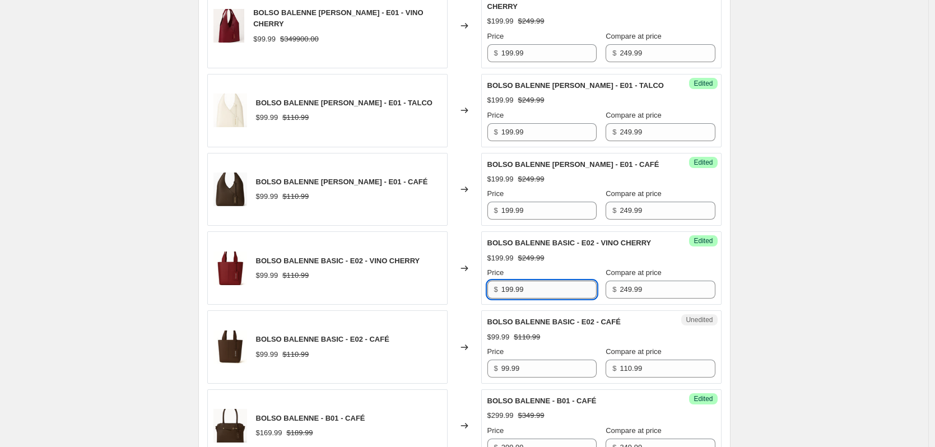
click at [544, 281] on input "199.99" at bounding box center [548, 290] width 95 height 18
click at [559, 360] on input "99.99" at bounding box center [548, 369] width 95 height 18
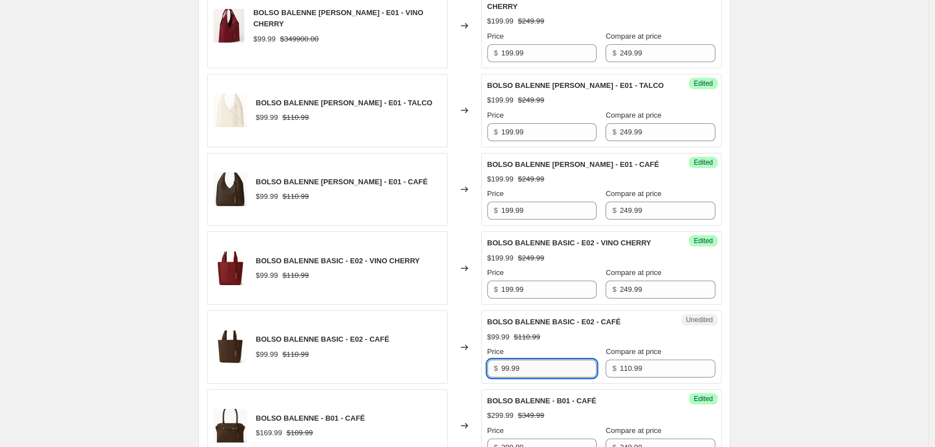
click at [559, 360] on input "99.99" at bounding box center [548, 369] width 95 height 18
paste input "1"
type input "199.99"
click at [641, 281] on input "249.99" at bounding box center [667, 290] width 95 height 18
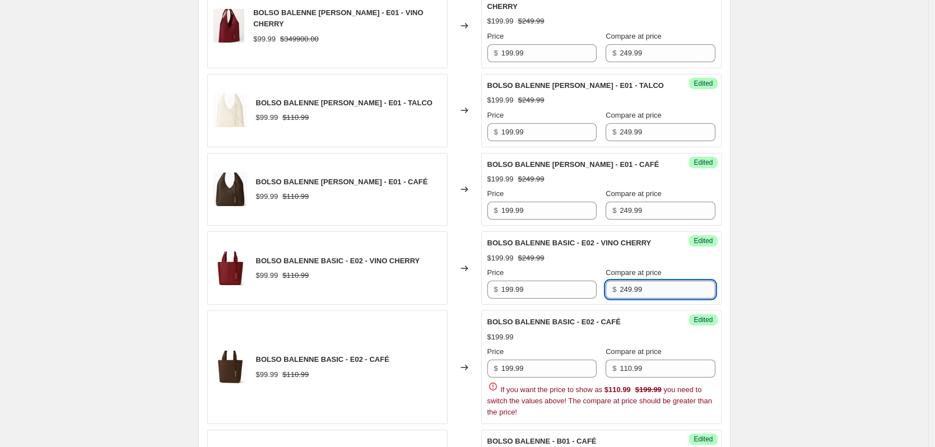
click at [641, 281] on input "249.99" at bounding box center [667, 290] width 95 height 18
click at [664, 360] on input "110.99" at bounding box center [667, 369] width 95 height 18
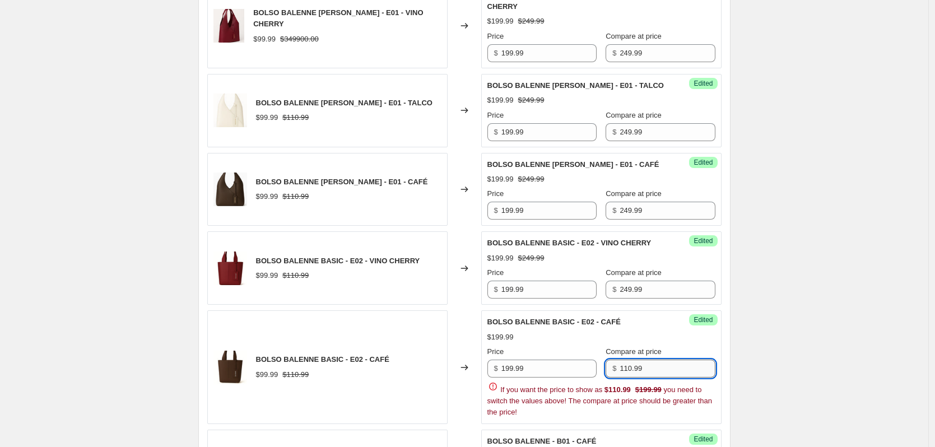
click at [664, 360] on input "110.99" at bounding box center [667, 369] width 95 height 18
paste input "249"
type input "249.99"
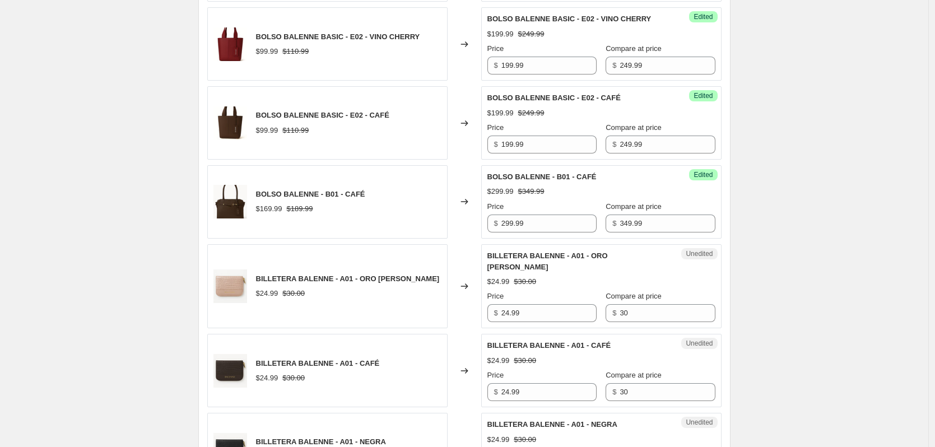
scroll to position [1743, 0]
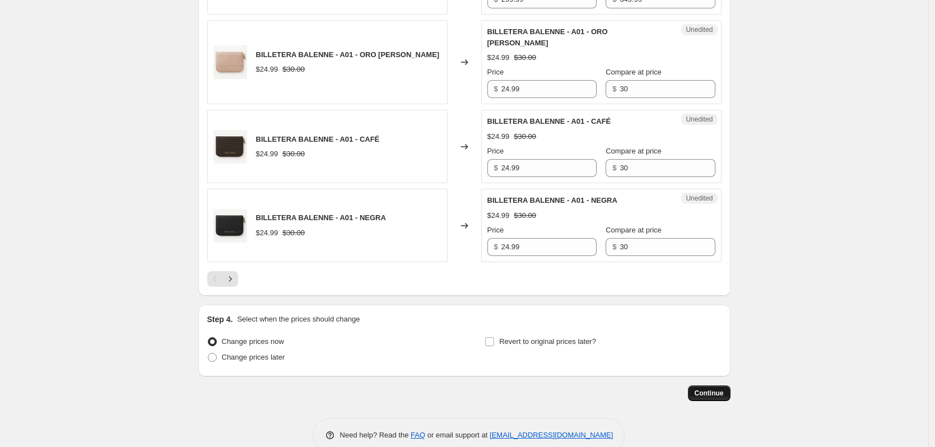
click at [716, 389] on span "Continue" at bounding box center [709, 393] width 29 height 9
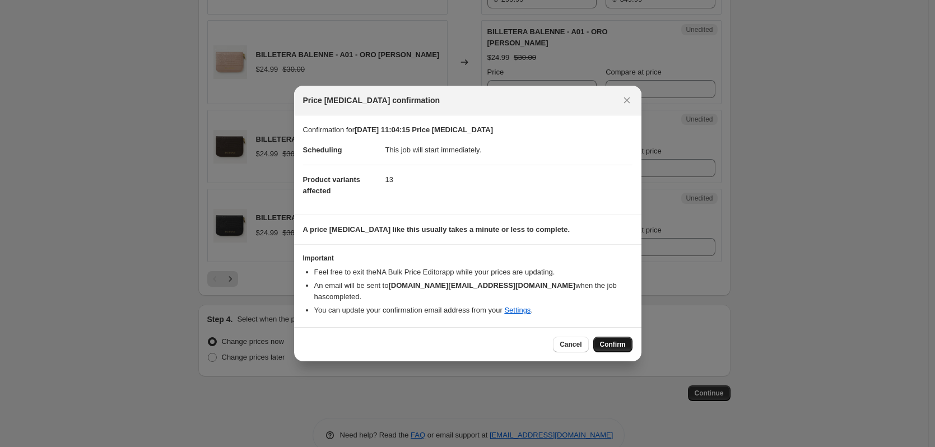
click at [616, 341] on span "Confirm" at bounding box center [613, 344] width 26 height 9
